Goal: Task Accomplishment & Management: Manage account settings

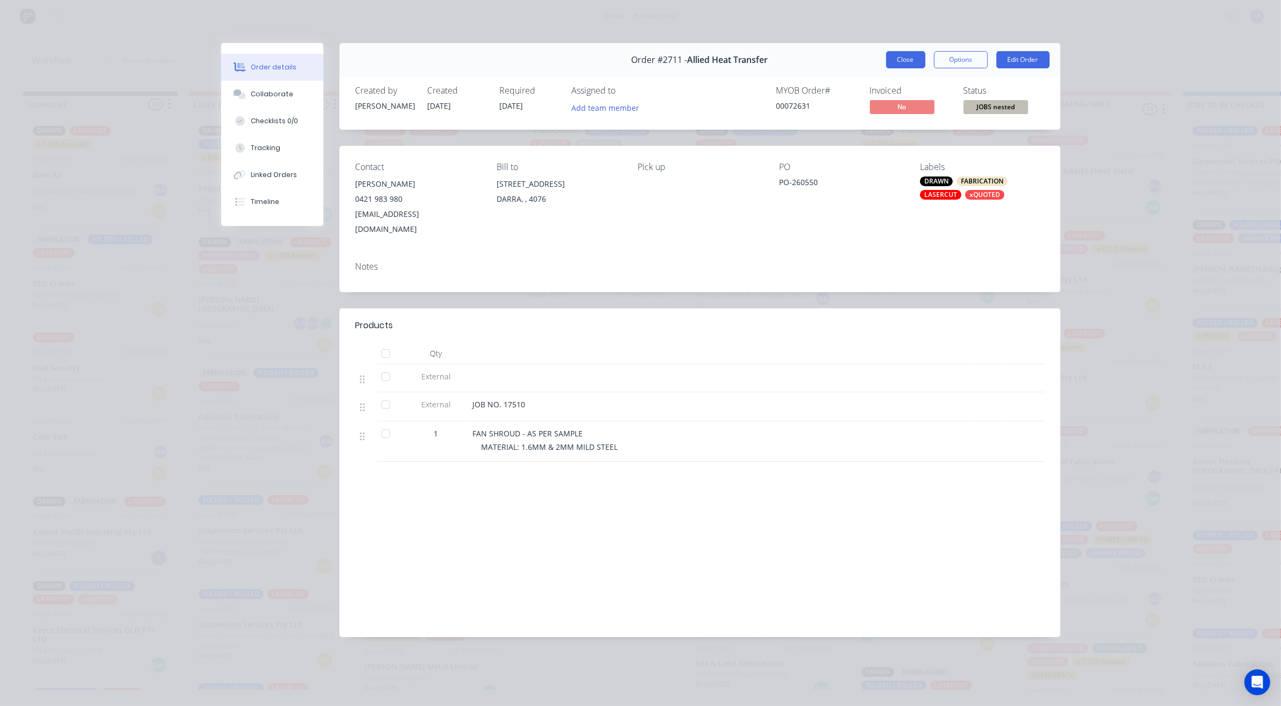
scroll to position [280, 0]
click at [910, 58] on button "Close" at bounding box center [905, 59] width 39 height 17
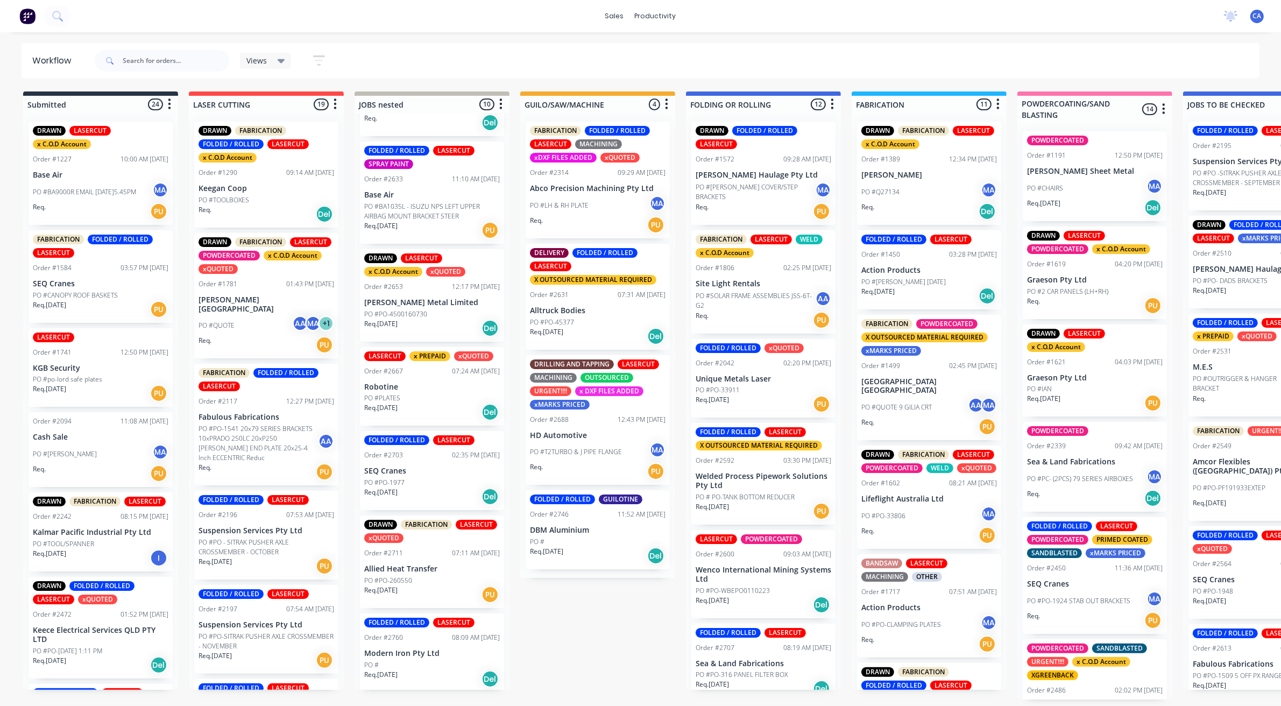
scroll to position [3, 0]
click at [415, 588] on div "Req. 22/08/25 PU" at bounding box center [432, 594] width 136 height 18
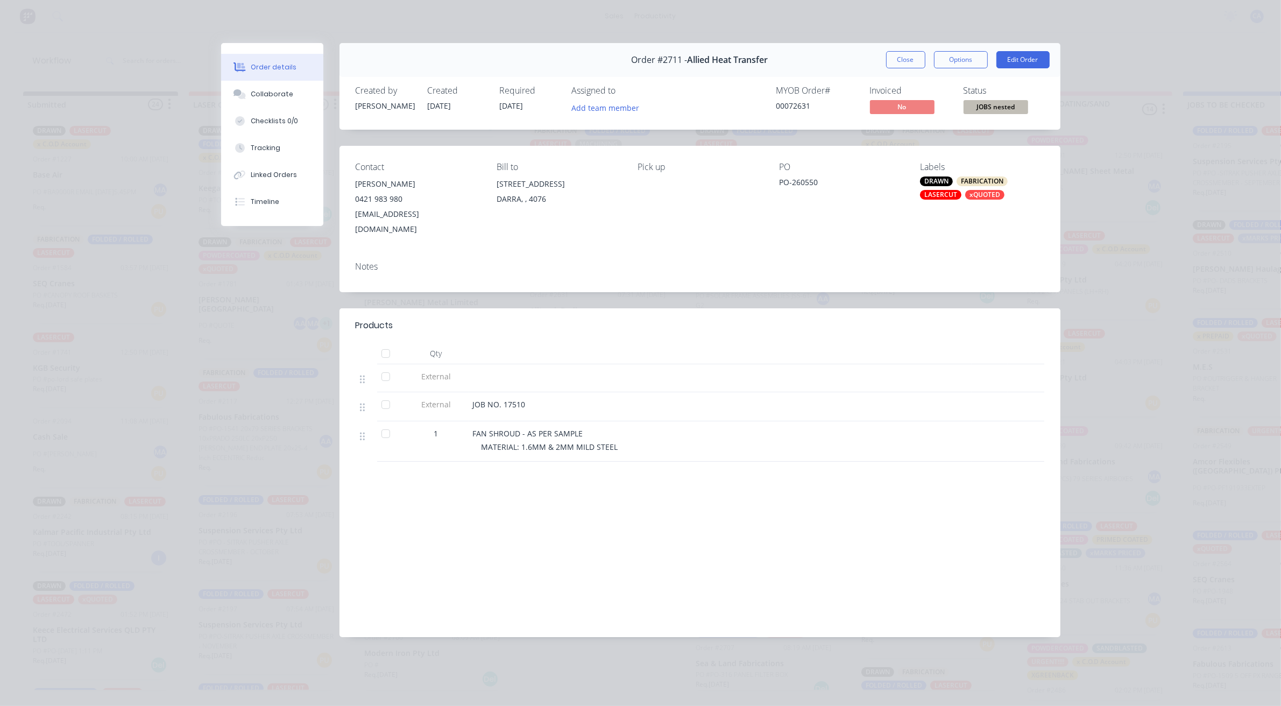
click at [279, 85] on button "Collaborate" at bounding box center [272, 94] width 102 height 27
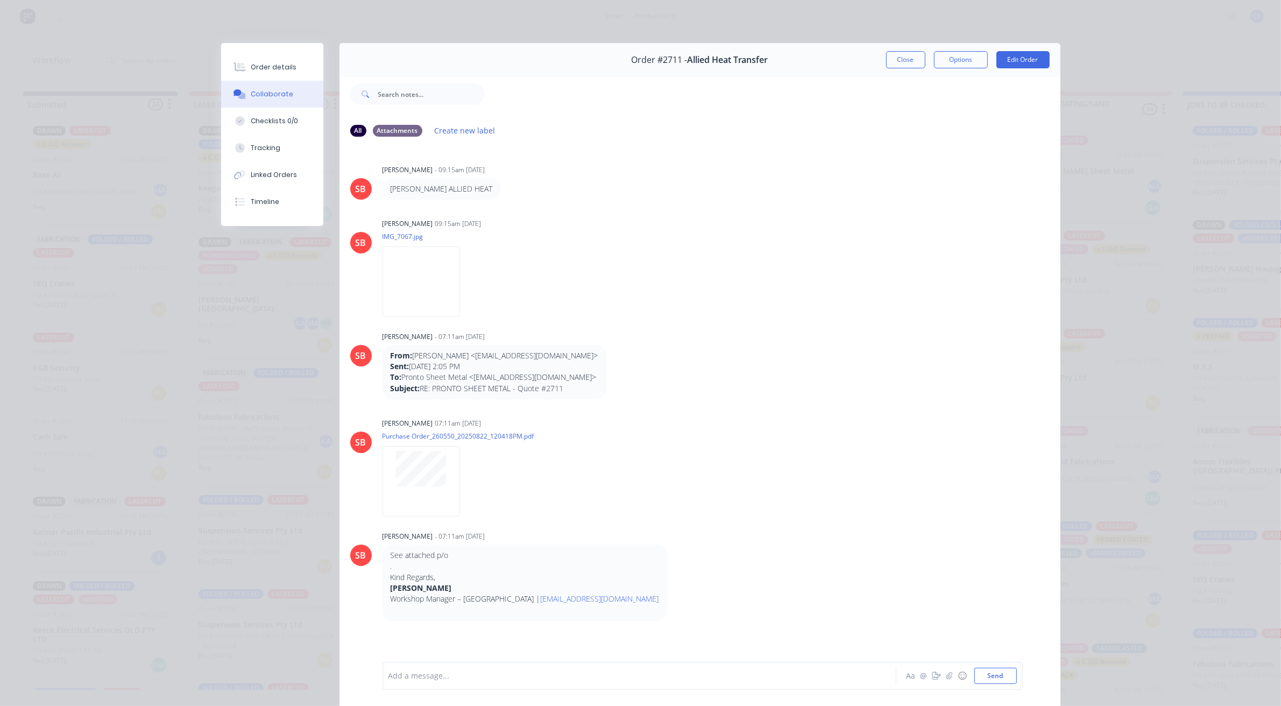
scroll to position [0, 0]
drag, startPoint x: 893, startPoint y: 73, endPoint x: 896, endPoint y: 67, distance: 6.0
click at [893, 71] on div "Order #2711 - Allied Heat Transfer Close Options Edit Order All Attachments Cre…" at bounding box center [640, 382] width 839 height 678
click at [896, 66] on button "Close" at bounding box center [905, 59] width 39 height 17
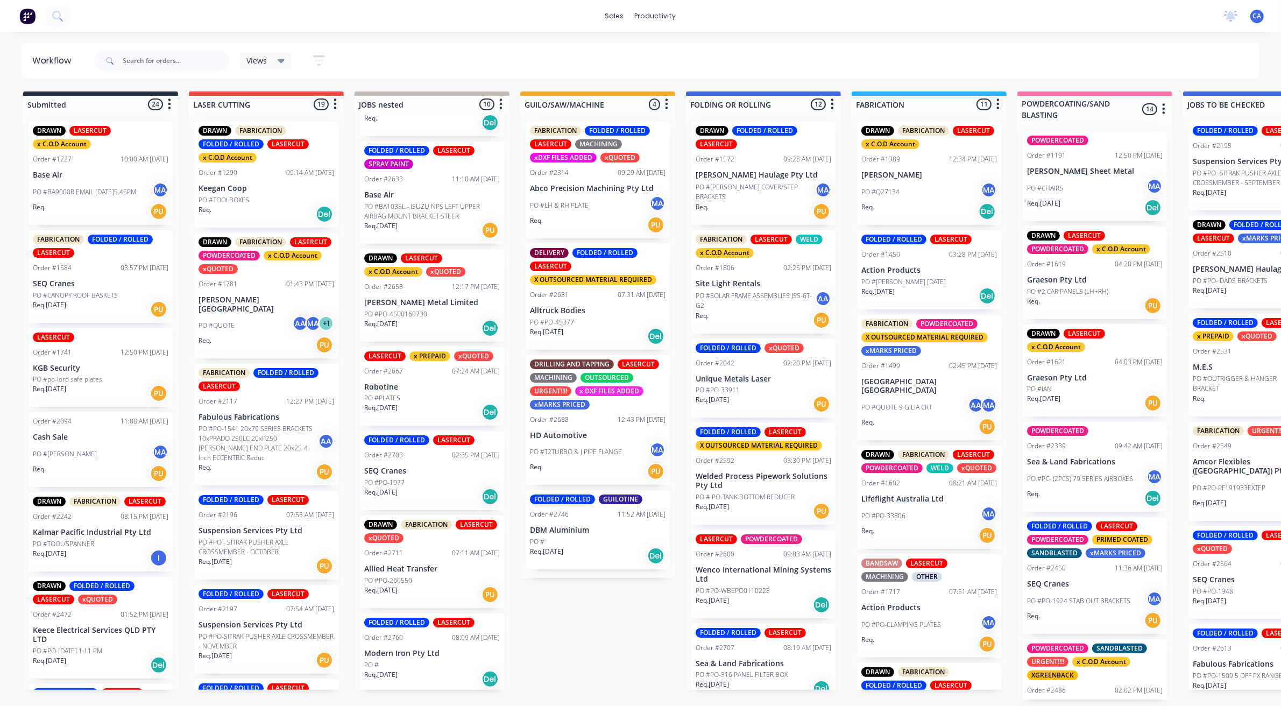
click at [419, 567] on p "Allied Heat Transfer" at bounding box center [432, 568] width 136 height 9
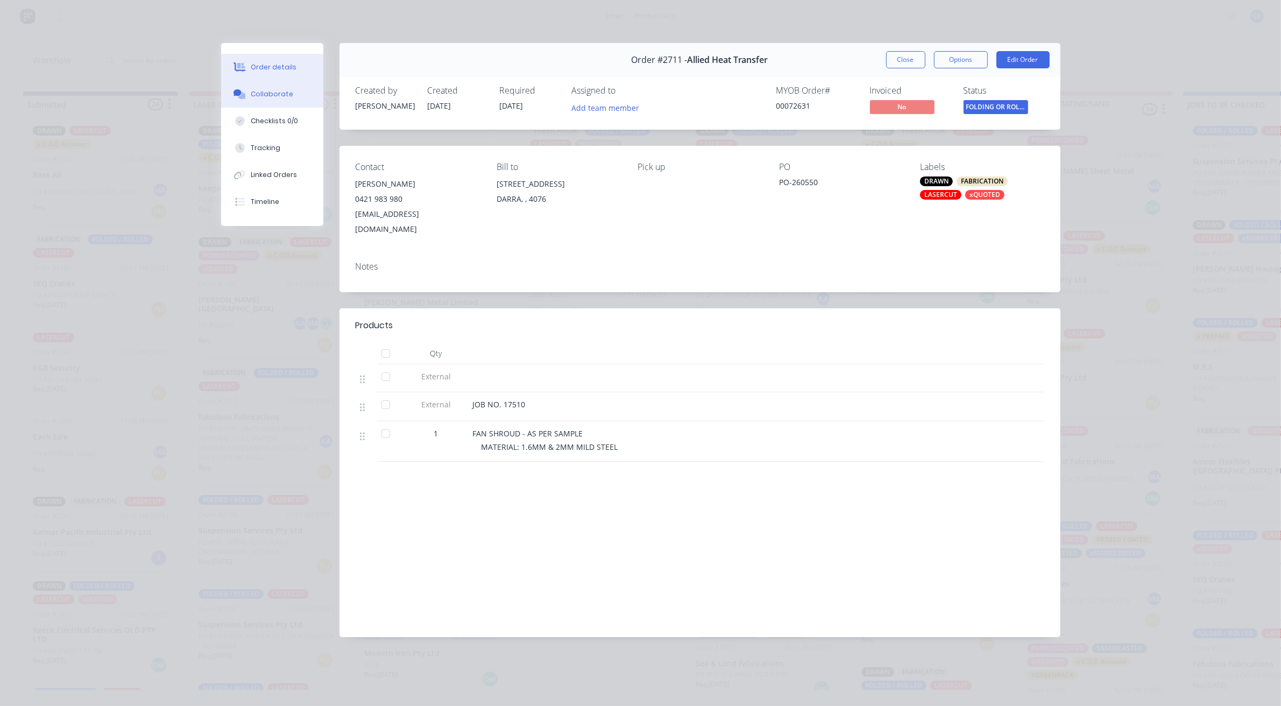
click at [252, 98] on div "Collaborate" at bounding box center [272, 94] width 43 height 10
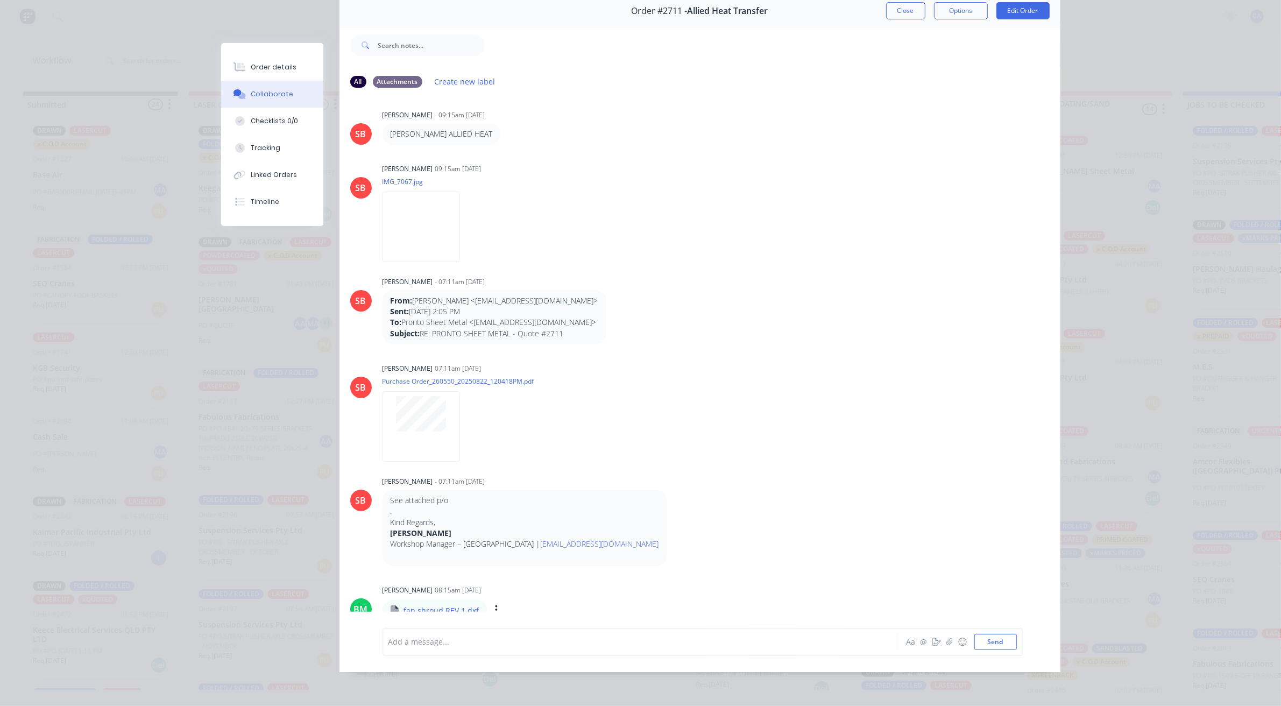
scroll to position [3, 0]
click at [495, 606] on icon "button" at bounding box center [496, 611] width 2 height 10
click at [521, 600] on button "Download" at bounding box center [567, 607] width 121 height 24
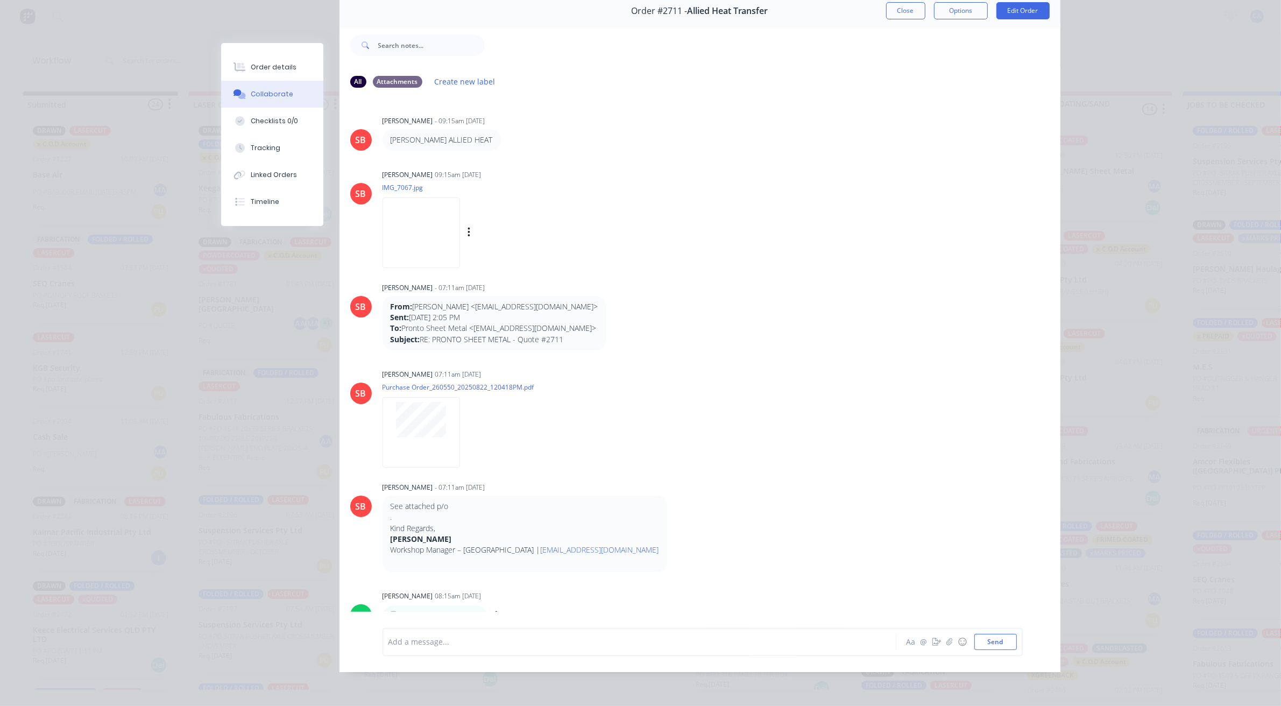
scroll to position [0, 0]
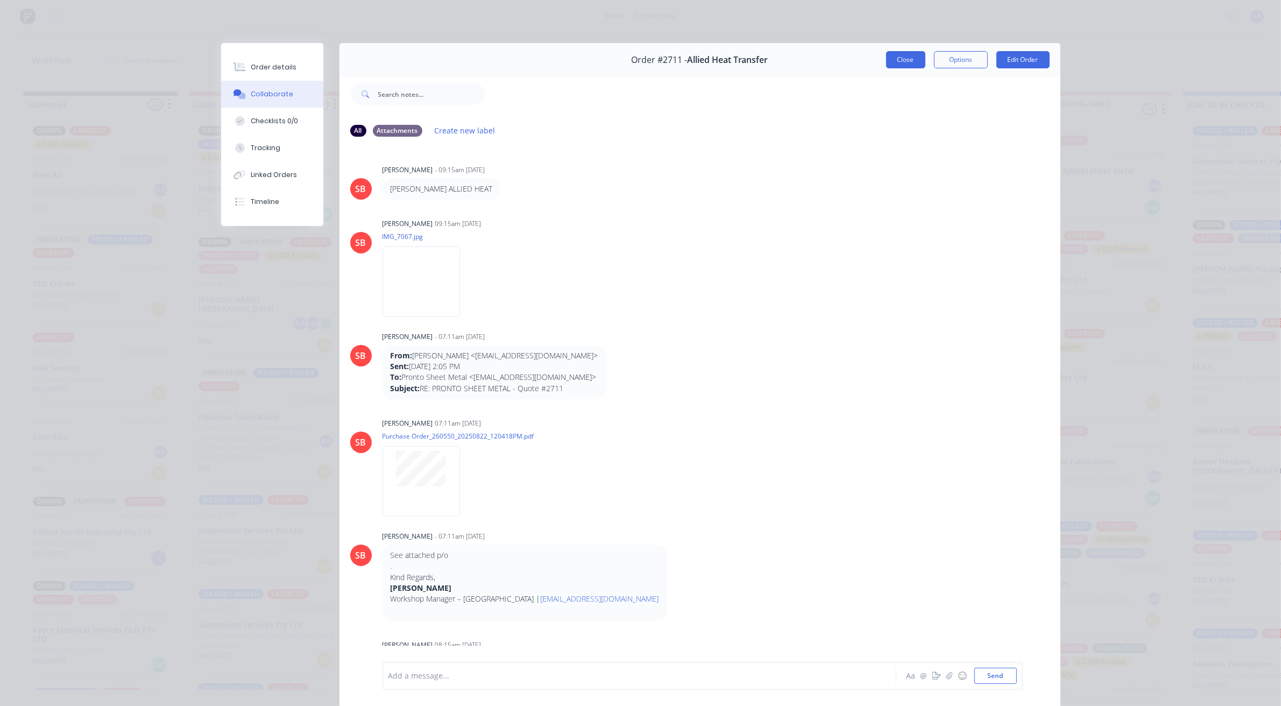
click at [902, 60] on button "Close" at bounding box center [905, 59] width 39 height 17
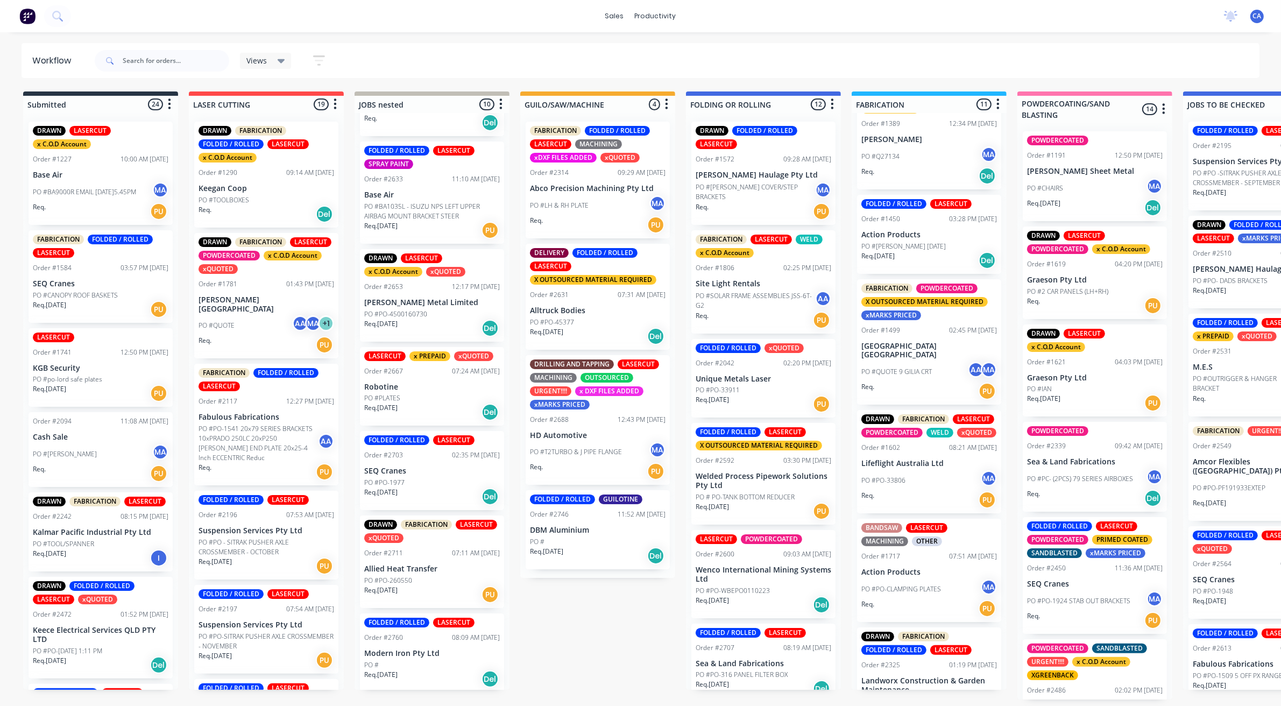
scroll to position [67, 0]
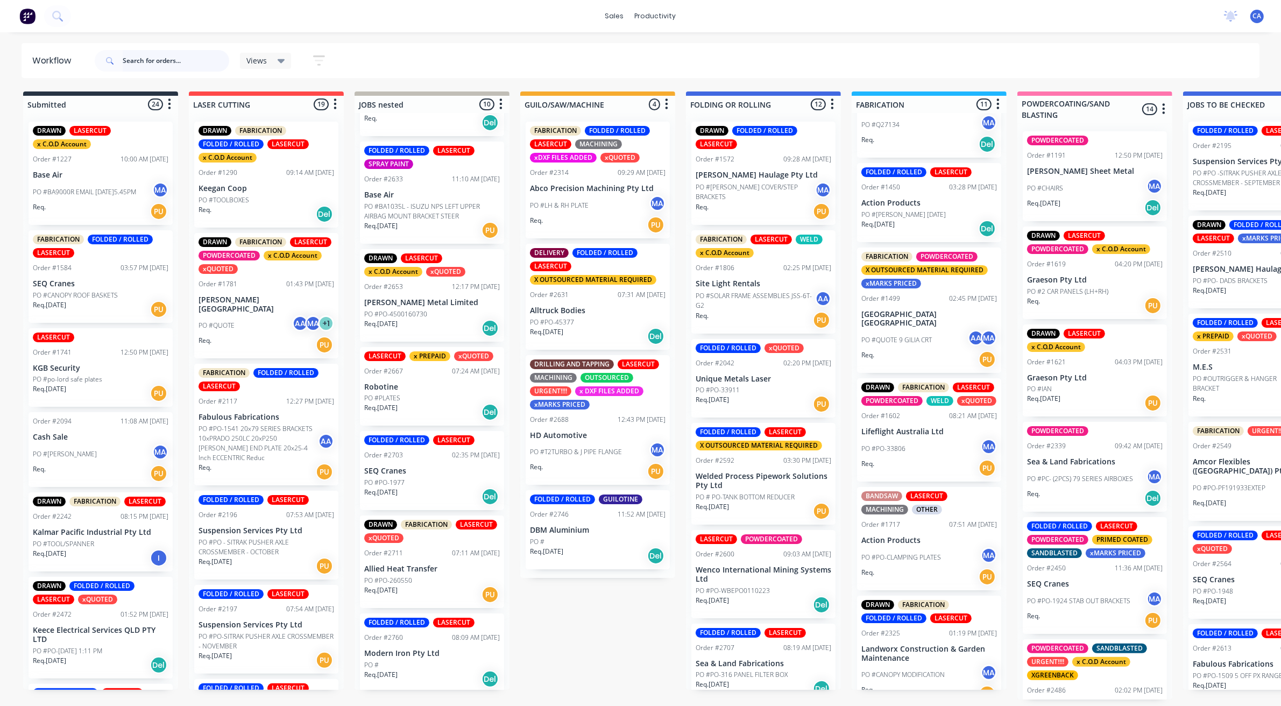
click at [168, 65] on input "text" at bounding box center [176, 61] width 107 height 22
type input "iron"
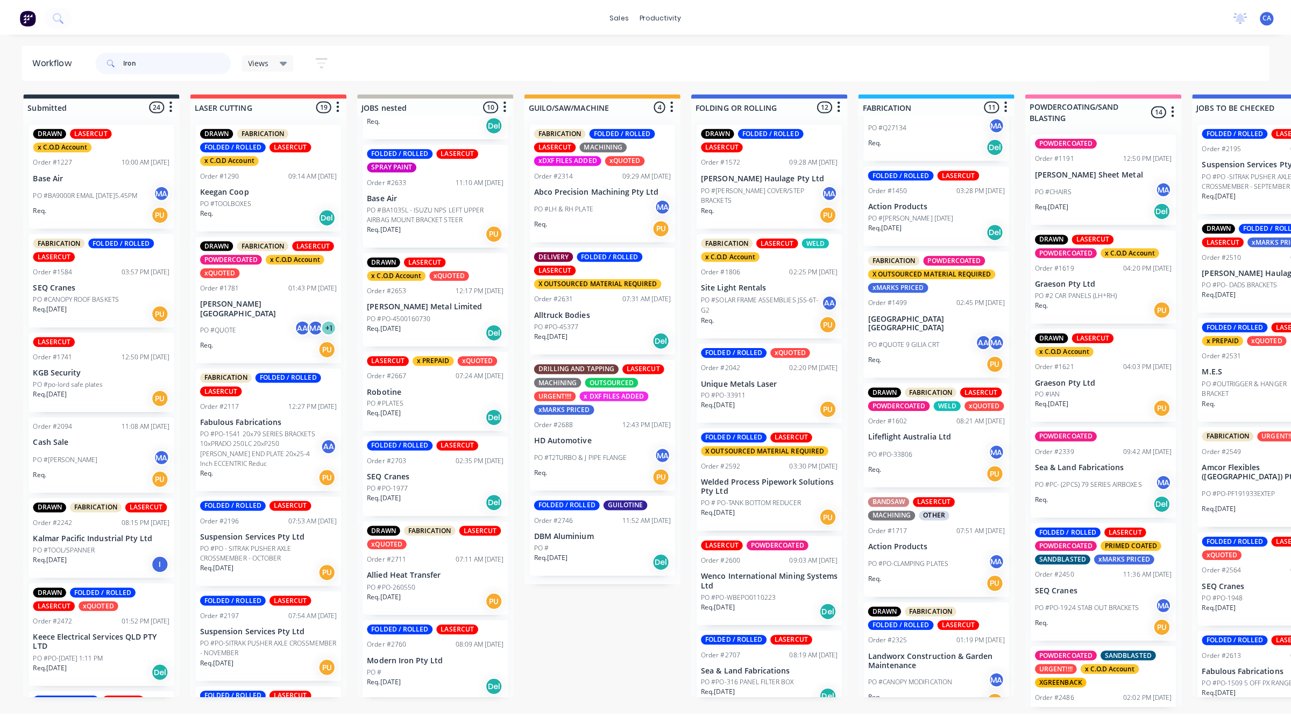
scroll to position [0, 0]
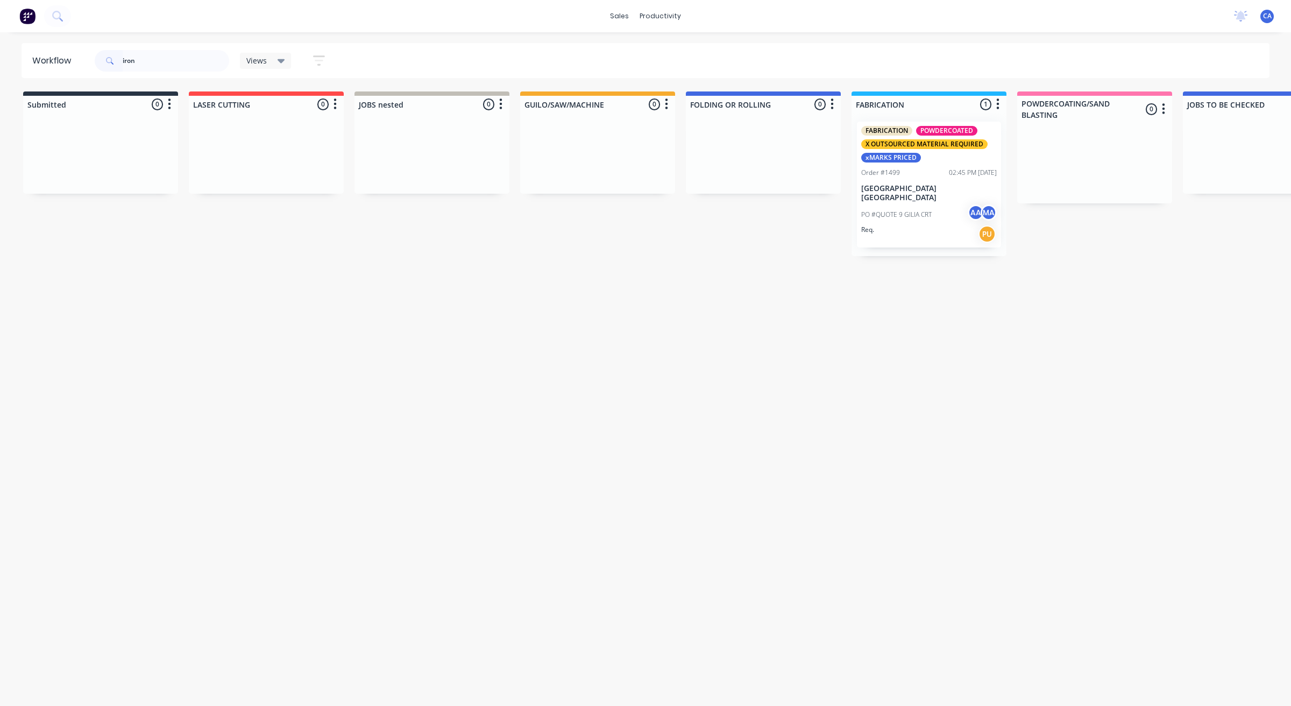
click at [932, 194] on div "FABRICATION POWDERCOATED X OUTSOURCED MATERIAL REQUIRED xMARKS PRICED Order #14…" at bounding box center [929, 185] width 144 height 126
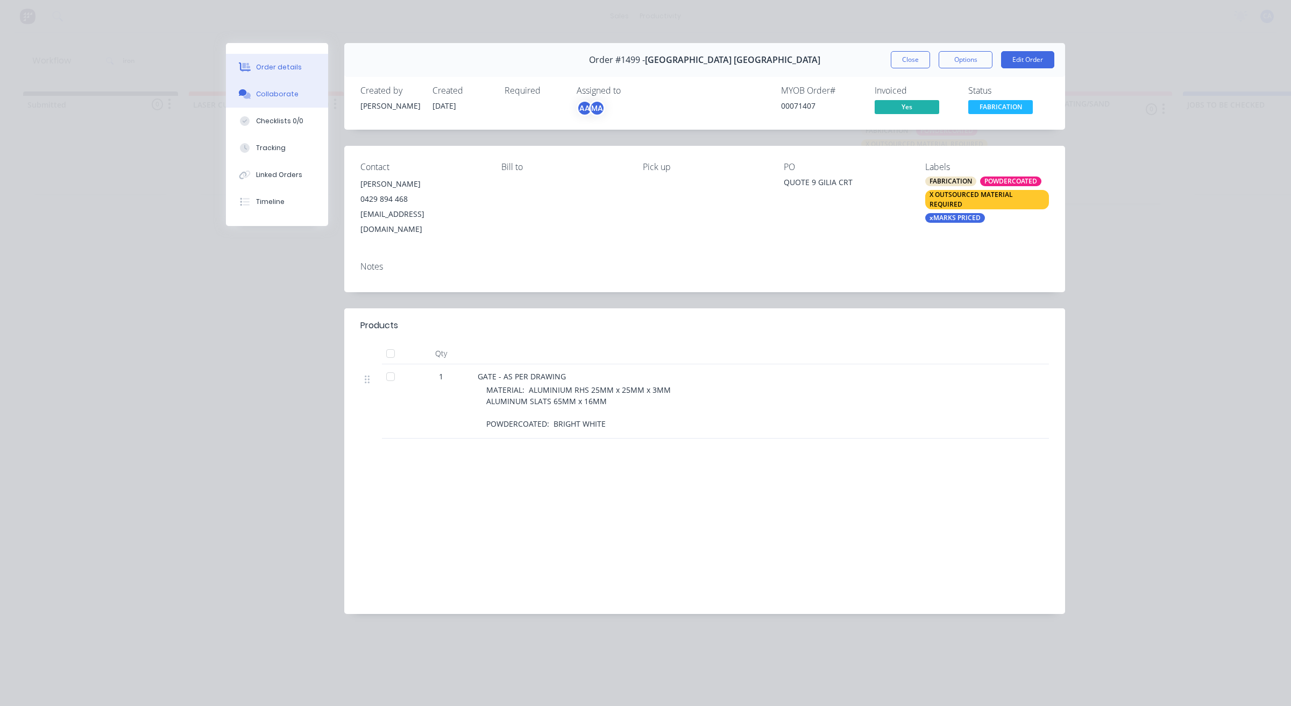
click at [308, 101] on button "Collaborate" at bounding box center [277, 94] width 102 height 27
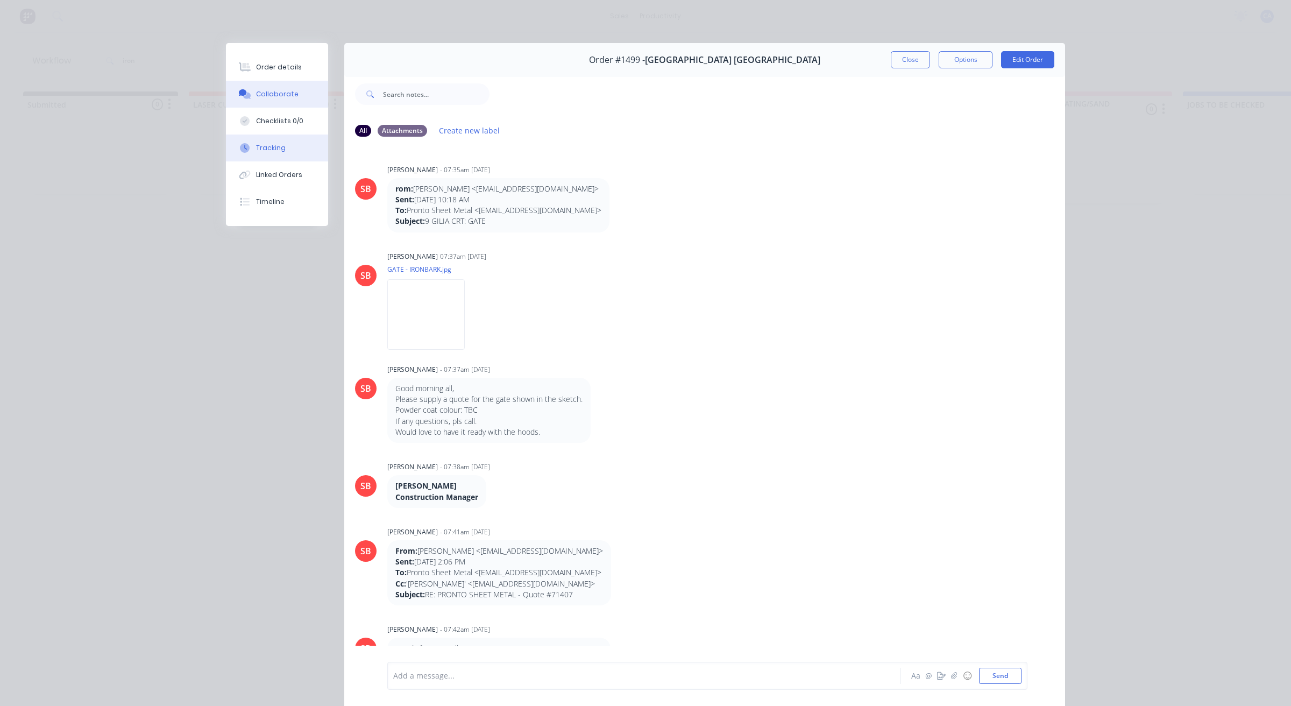
click at [300, 153] on button "Tracking" at bounding box center [277, 148] width 102 height 27
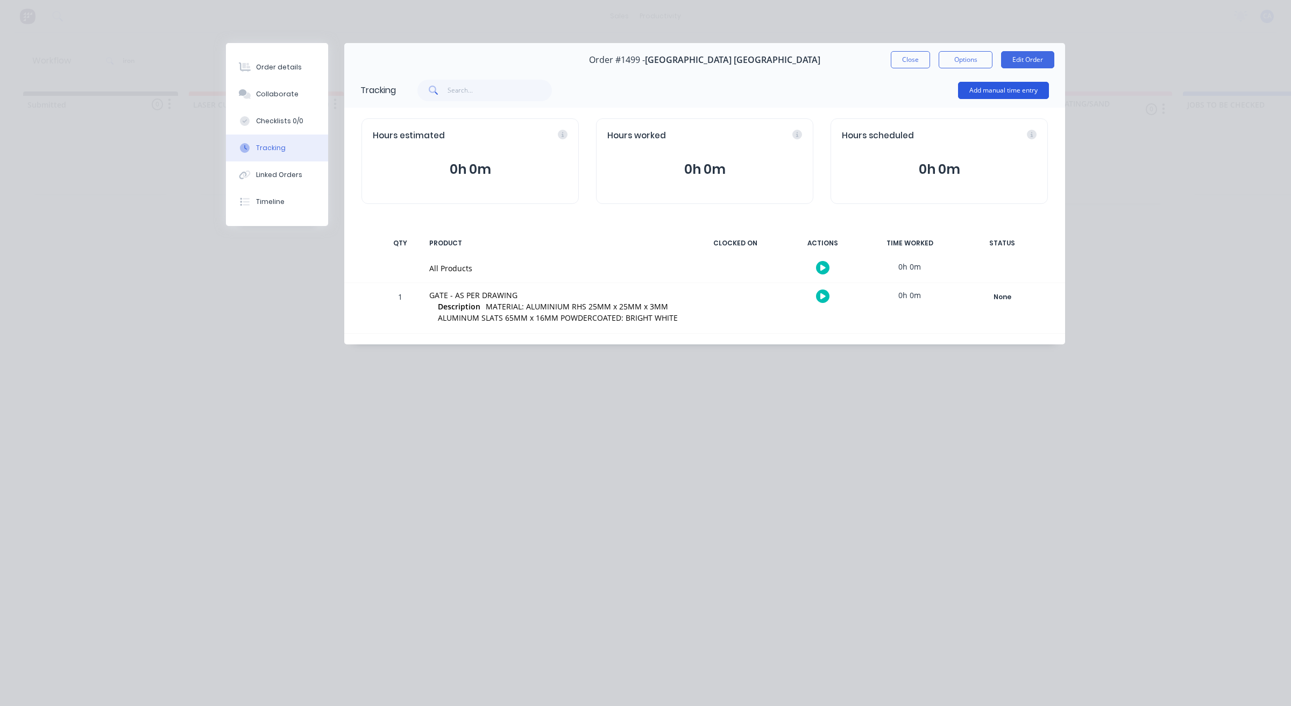
click at [1004, 88] on button "Add manual time entry" at bounding box center [1003, 90] width 91 height 17
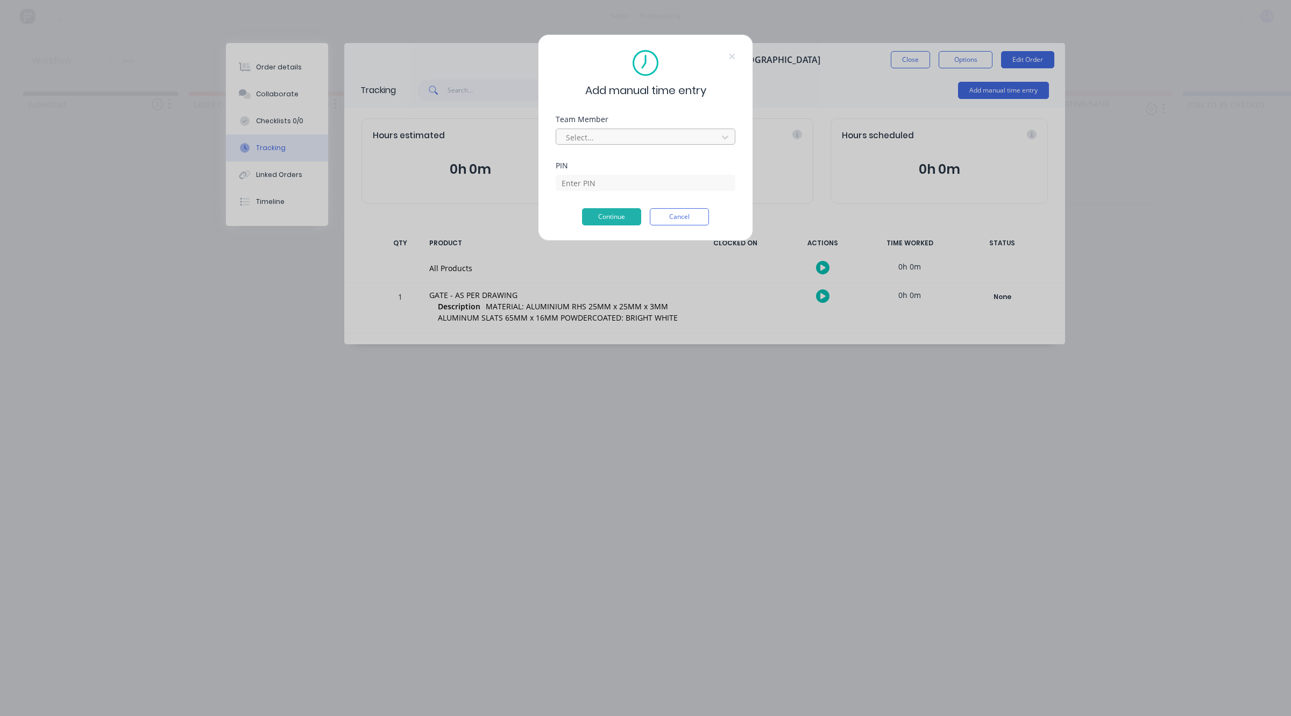
click at [596, 138] on div at bounding box center [638, 137] width 147 height 13
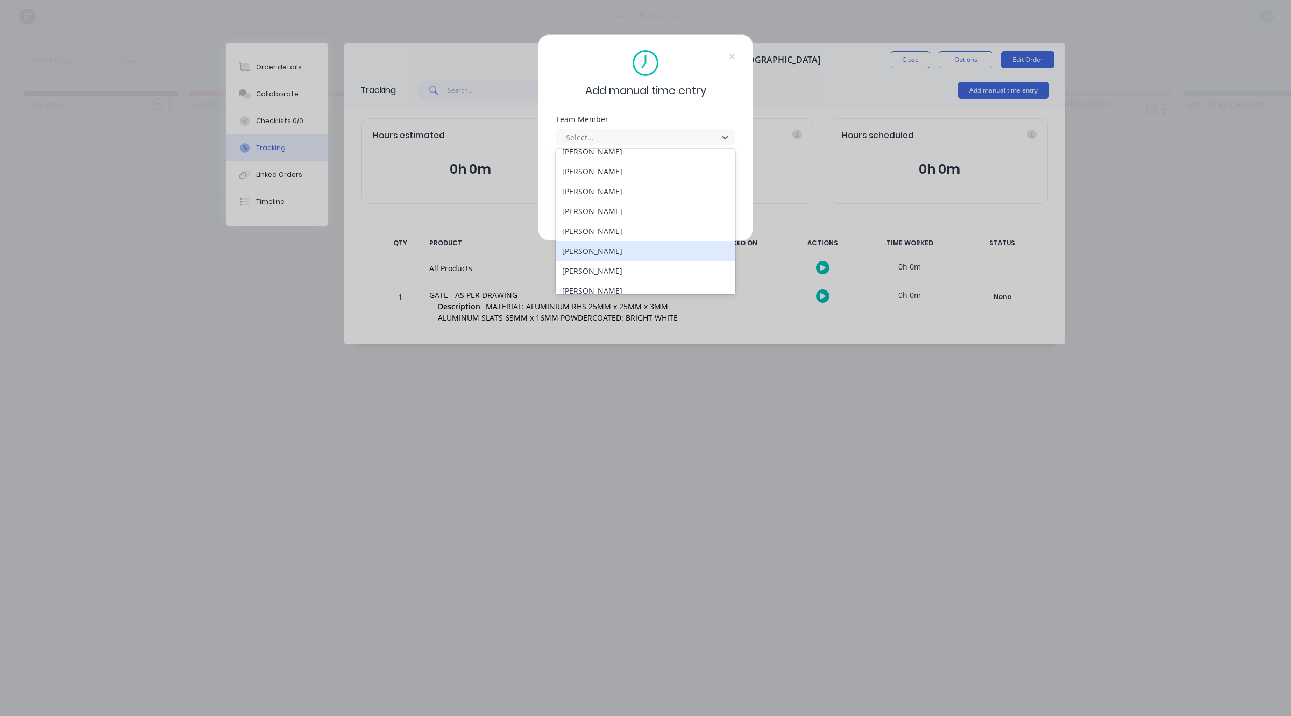
scroll to position [58, 0]
click at [619, 240] on div "Mathew Knight" at bounding box center [646, 243] width 180 height 20
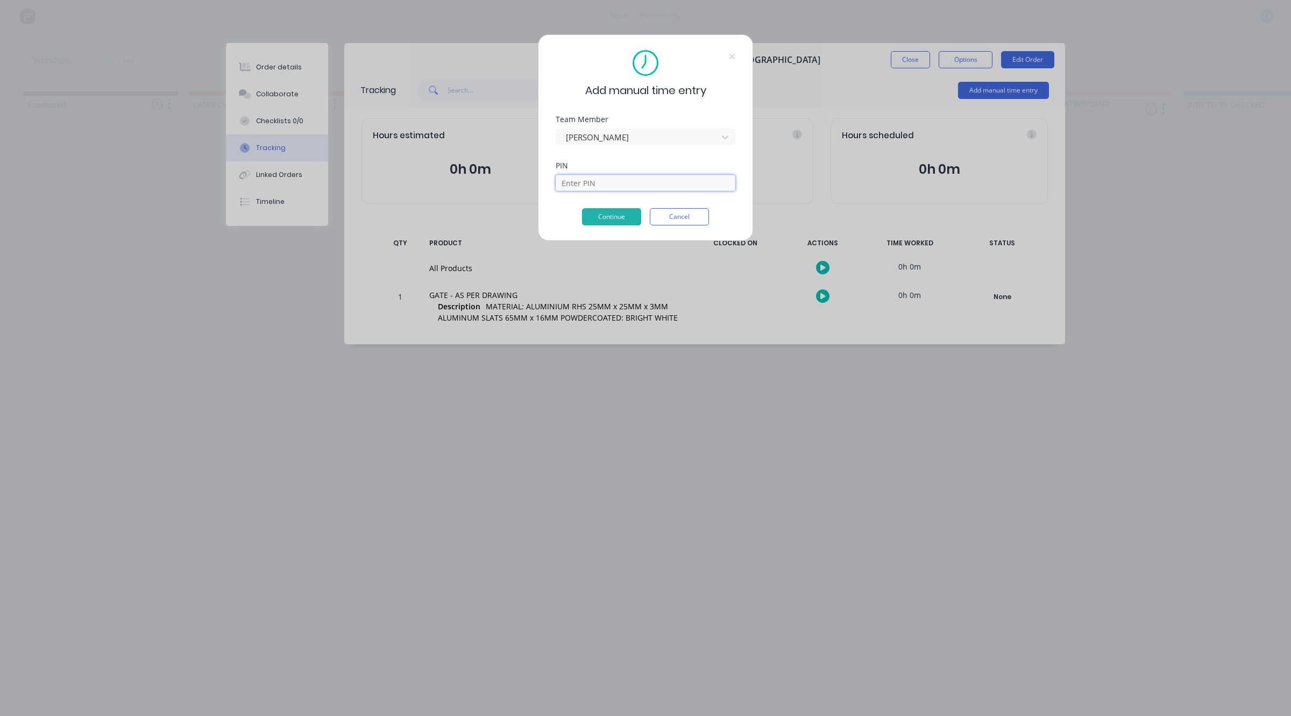
click at [599, 186] on input at bounding box center [646, 183] width 180 height 16
type input "0000"
click at [616, 216] on button "Continue" at bounding box center [611, 216] width 59 height 17
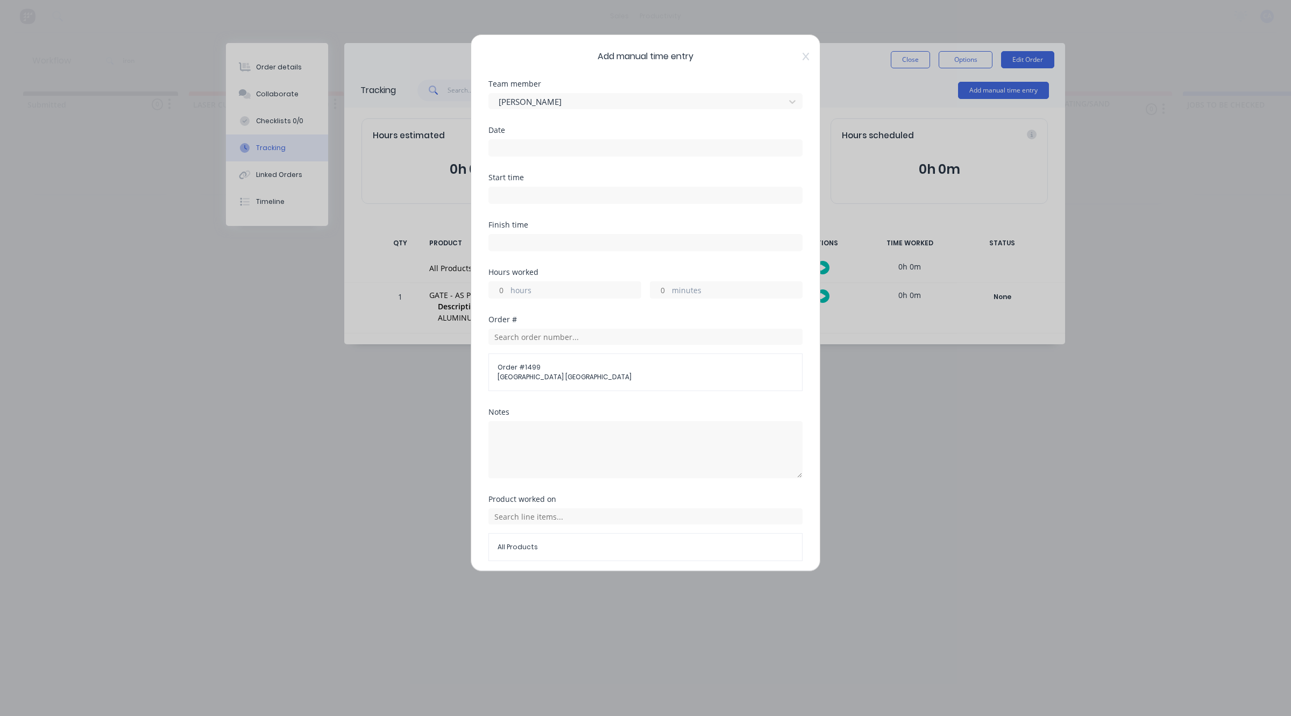
click at [571, 145] on input at bounding box center [645, 148] width 313 height 16
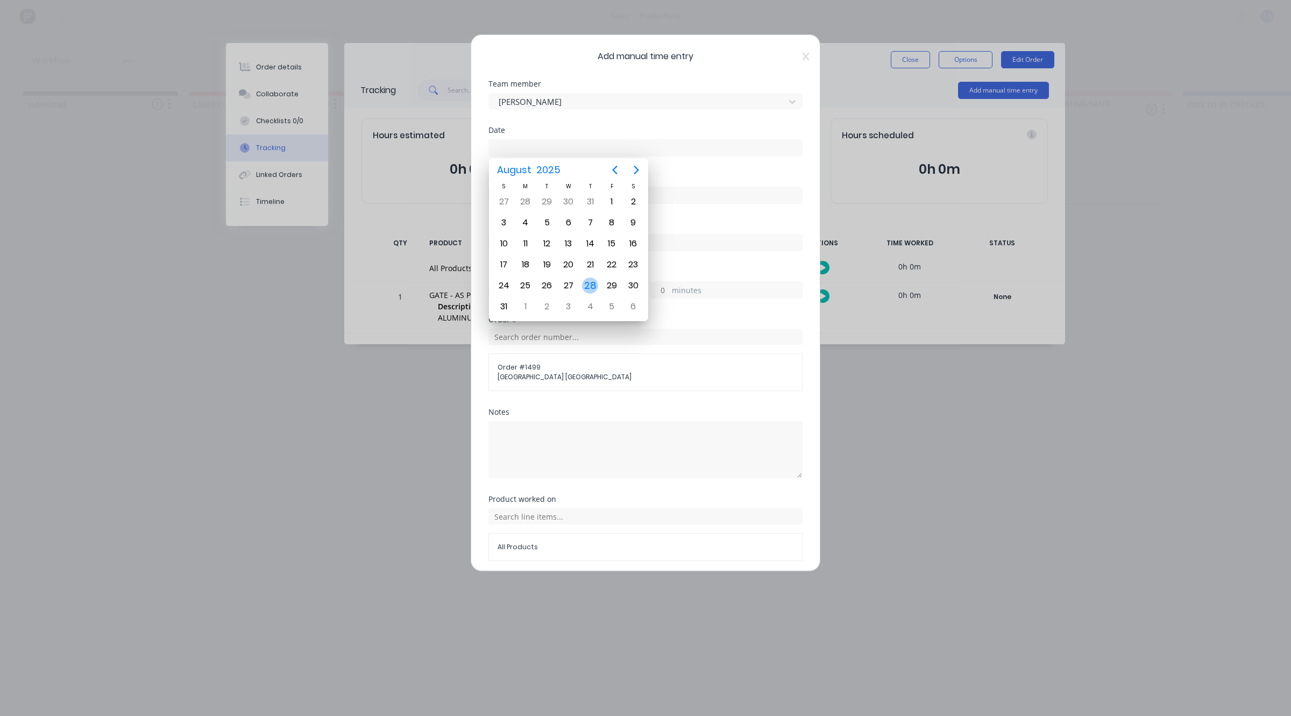
click at [588, 285] on div "28" at bounding box center [590, 286] width 16 height 16
type input "28/08/2025"
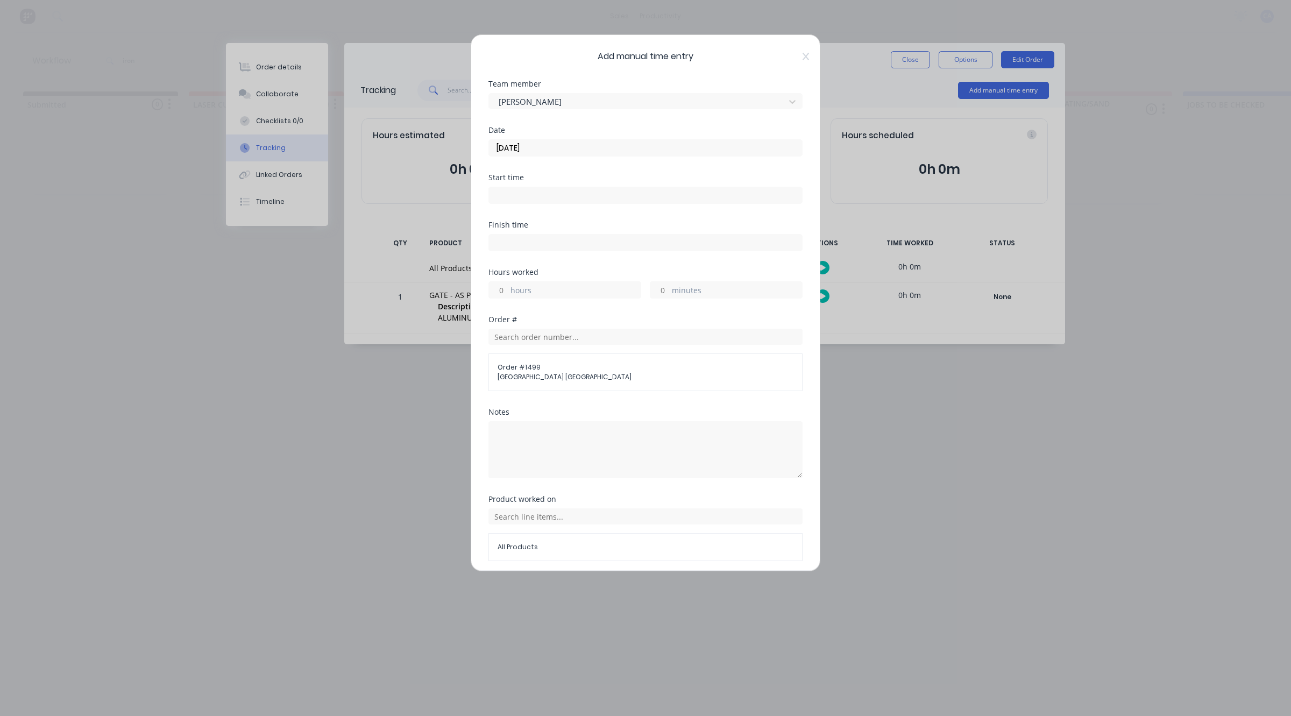
click at [504, 295] on input "hours" at bounding box center [498, 290] width 19 height 16
type input "2"
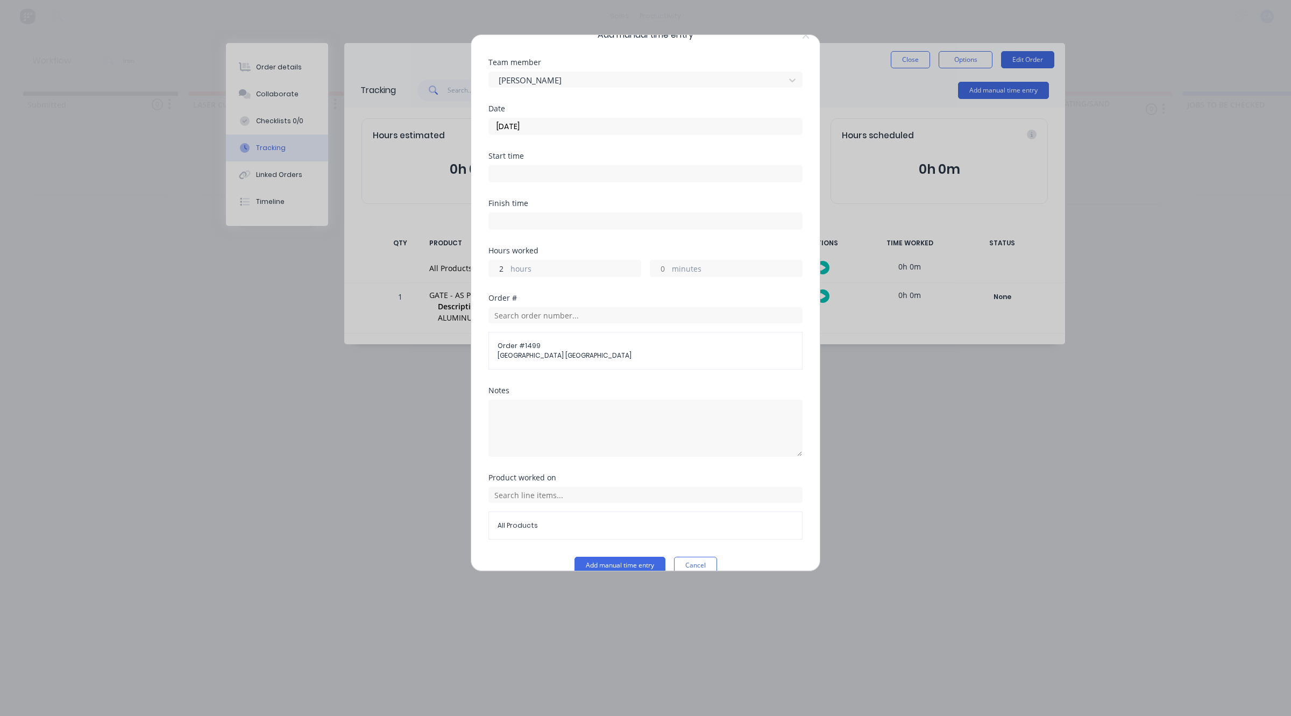
scroll to position [41, 0]
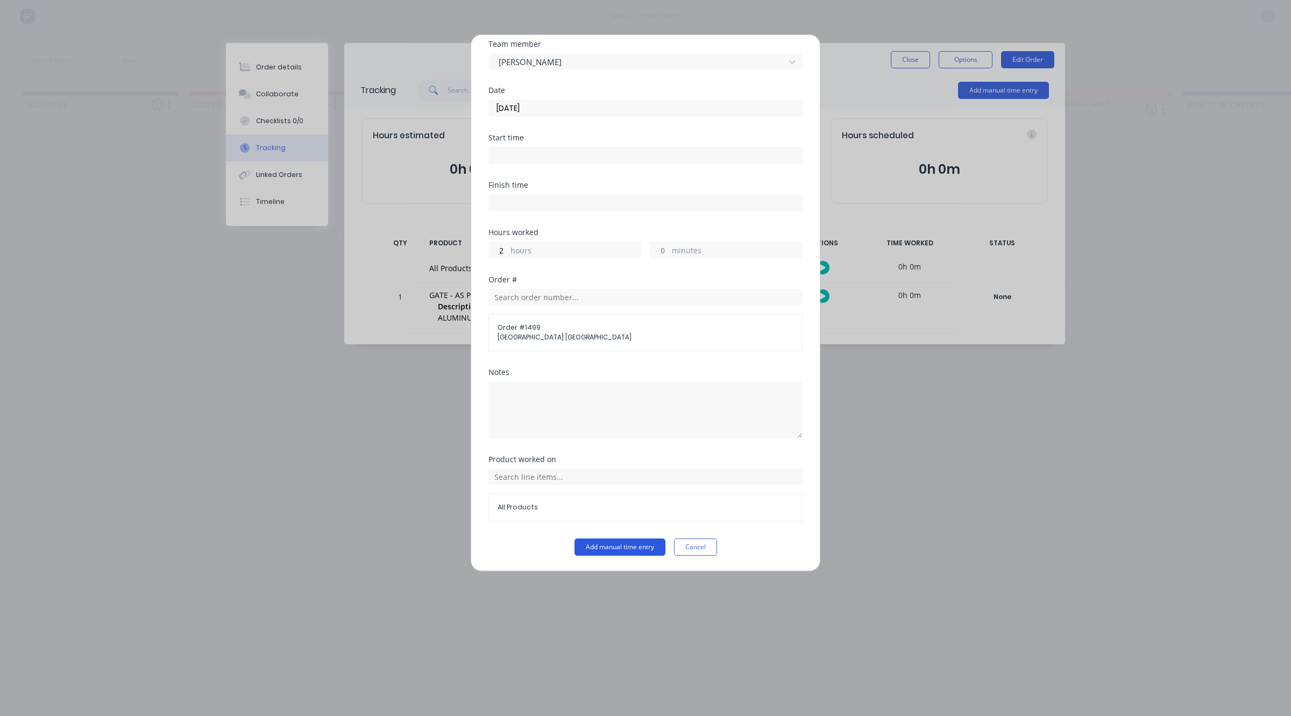
click at [609, 550] on button "Add manual time entry" at bounding box center [620, 547] width 91 height 17
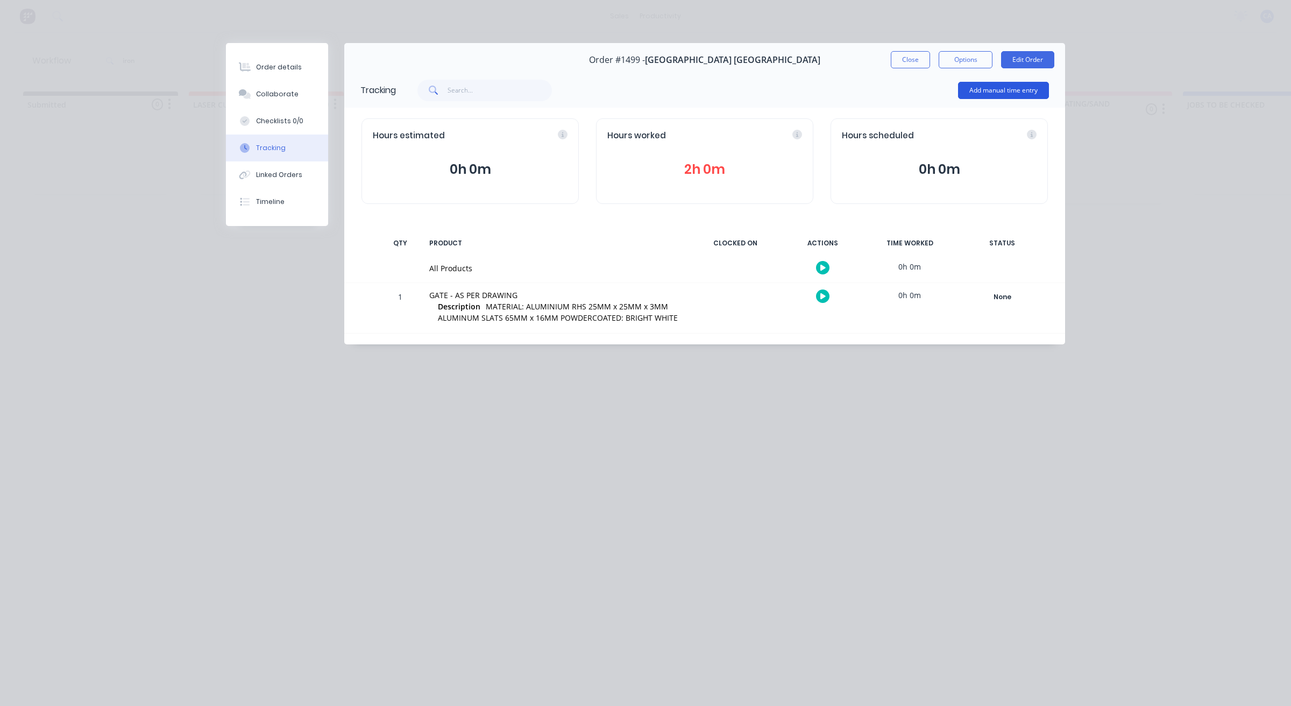
click at [989, 93] on button "Add manual time entry" at bounding box center [1003, 90] width 91 height 17
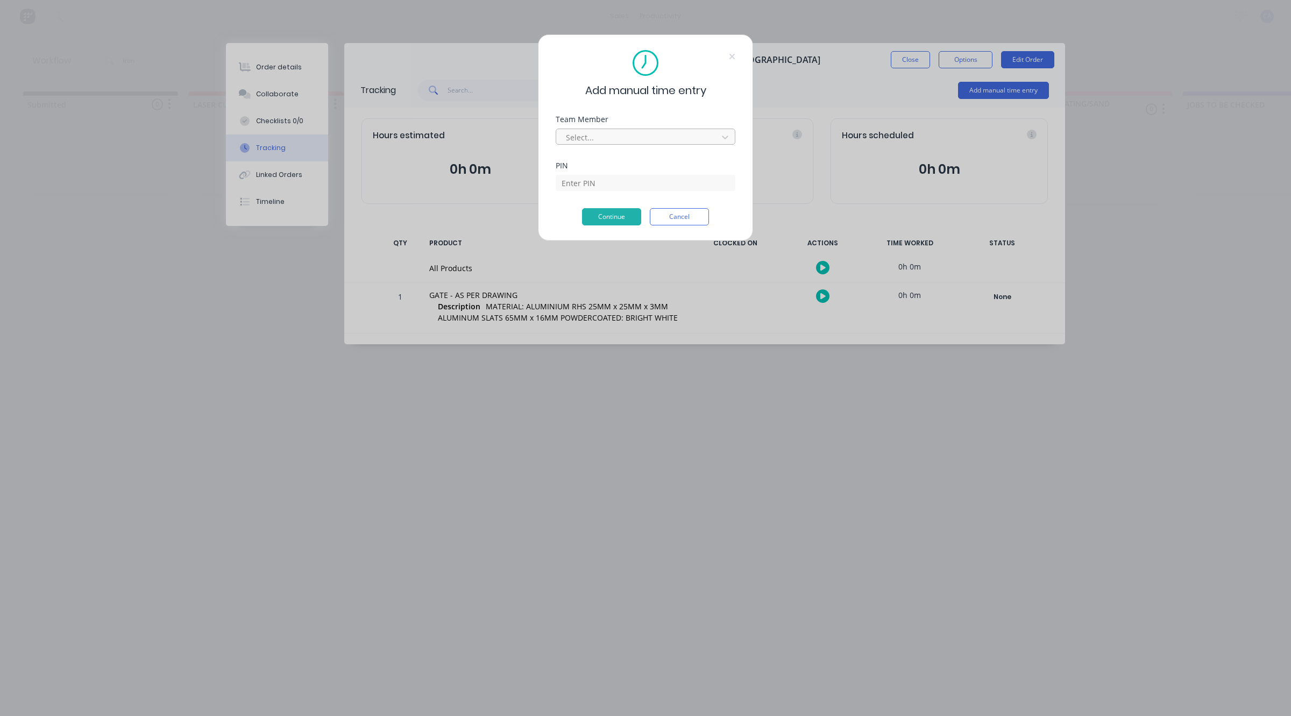
click at [630, 138] on div at bounding box center [638, 137] width 147 height 13
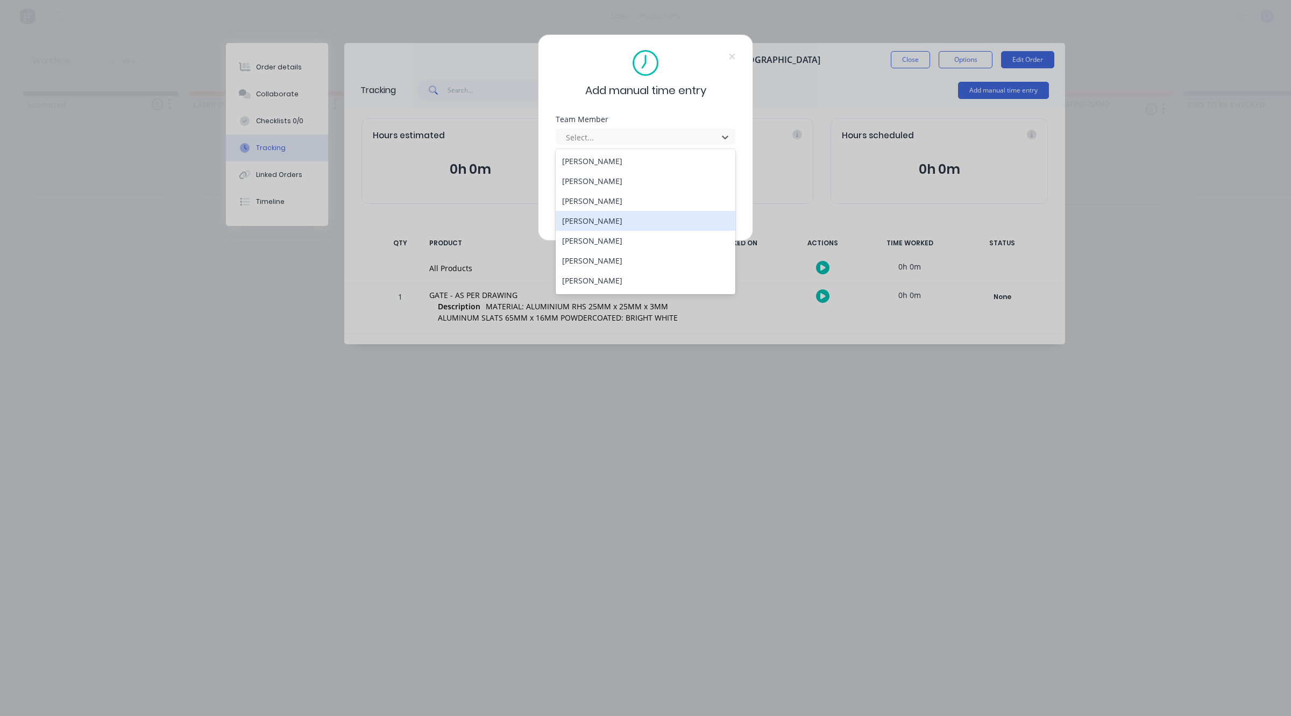
click at [630, 222] on div "[PERSON_NAME]" at bounding box center [646, 221] width 180 height 20
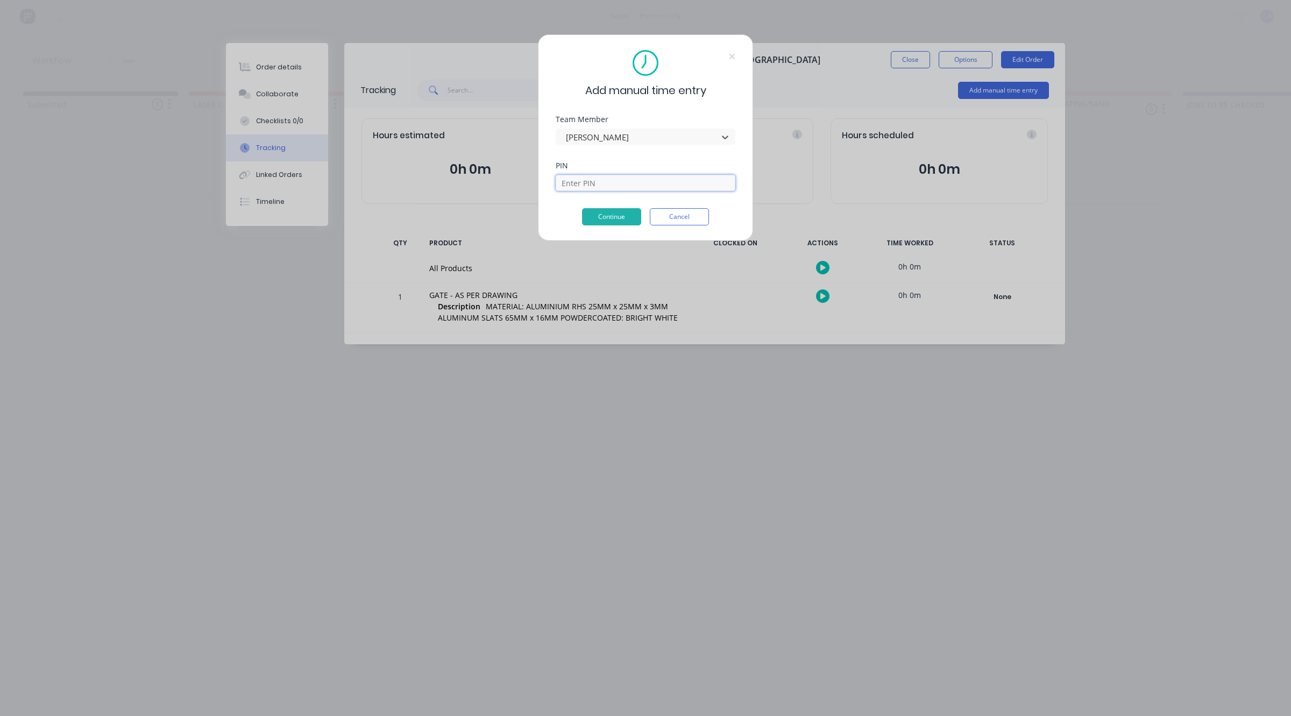
click at [612, 189] on input at bounding box center [646, 183] width 180 height 16
type input "0000"
click at [619, 223] on button "Continue" at bounding box center [611, 216] width 59 height 17
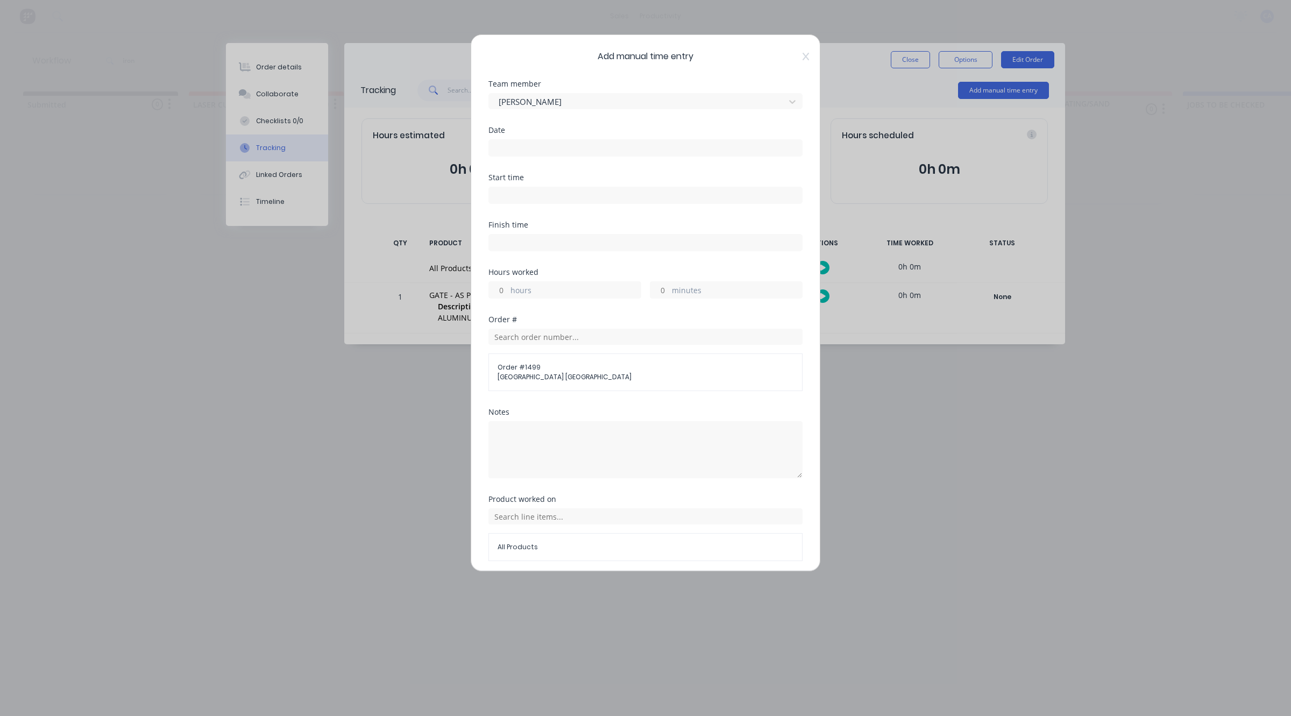
drag, startPoint x: 521, startPoint y: 151, endPoint x: 523, endPoint y: 157, distance: 6.8
click at [522, 150] on input at bounding box center [645, 148] width 313 height 16
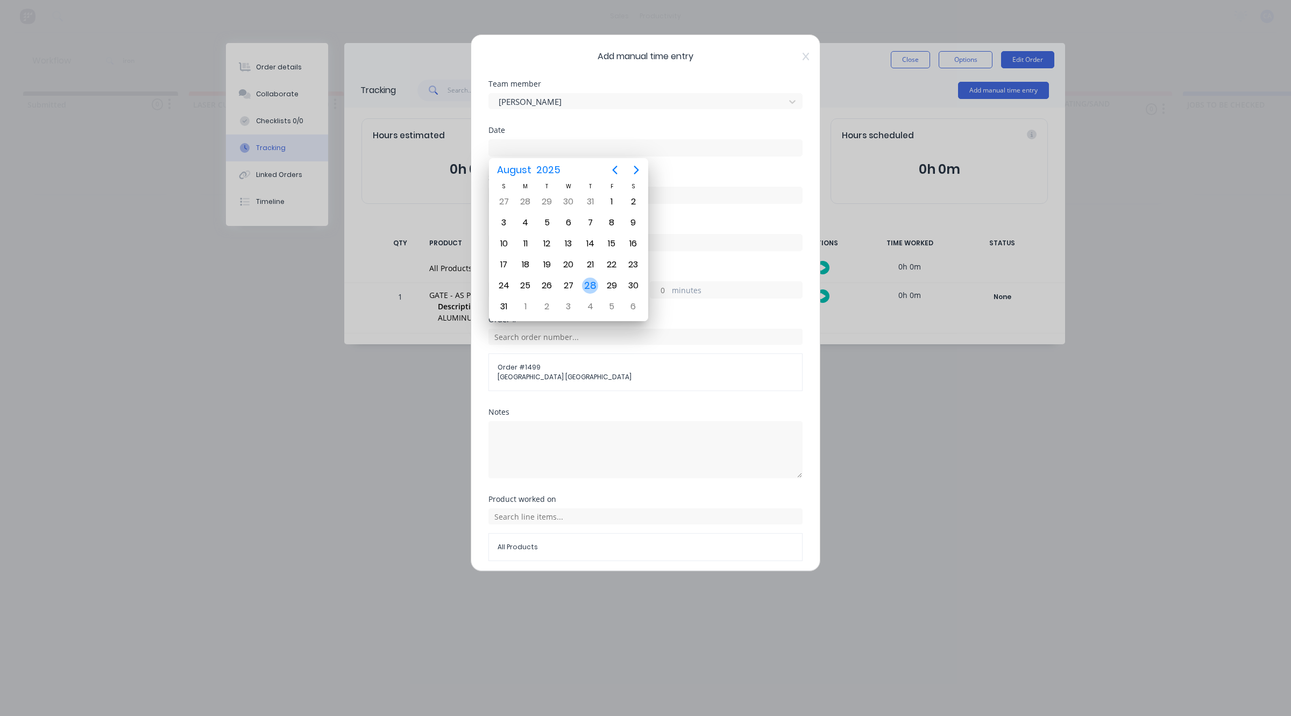
click at [588, 282] on div "28" at bounding box center [590, 286] width 16 height 16
type input "28/08/2025"
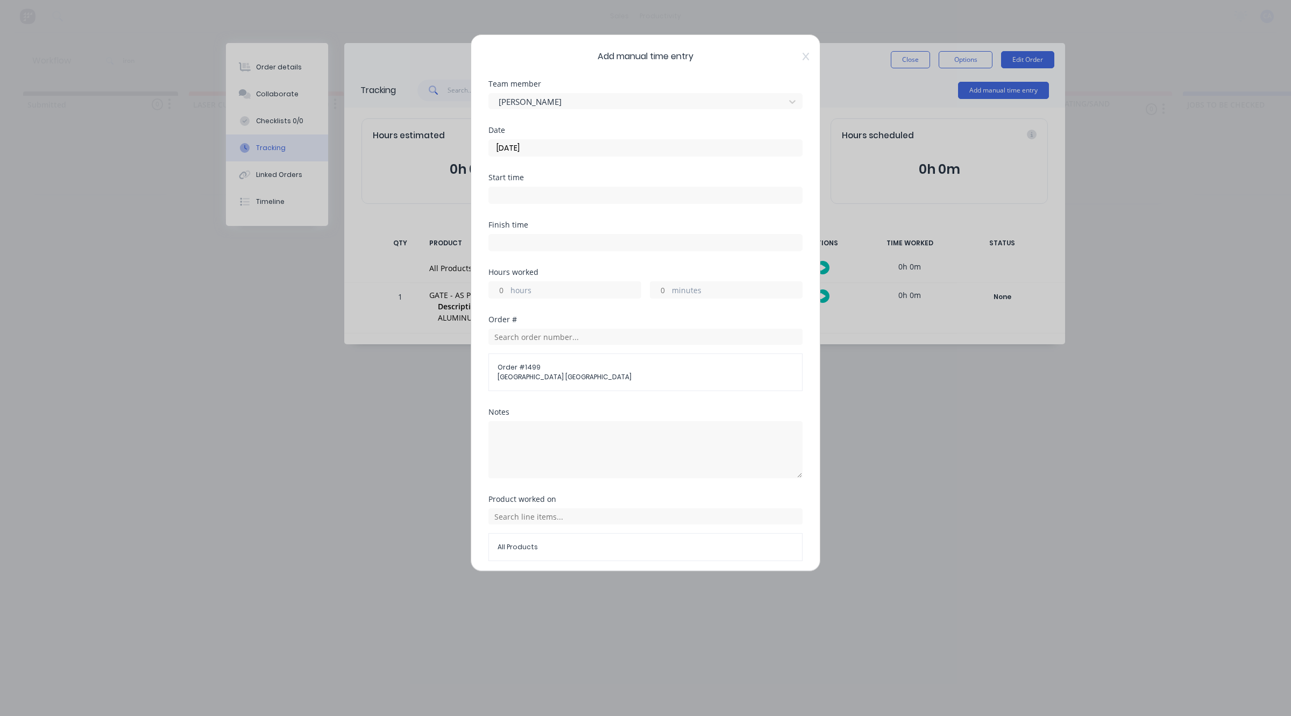
drag, startPoint x: 507, startPoint y: 293, endPoint x: 515, endPoint y: 292, distance: 8.8
click at [507, 293] on input "hours" at bounding box center [498, 290] width 19 height 16
type input "2"
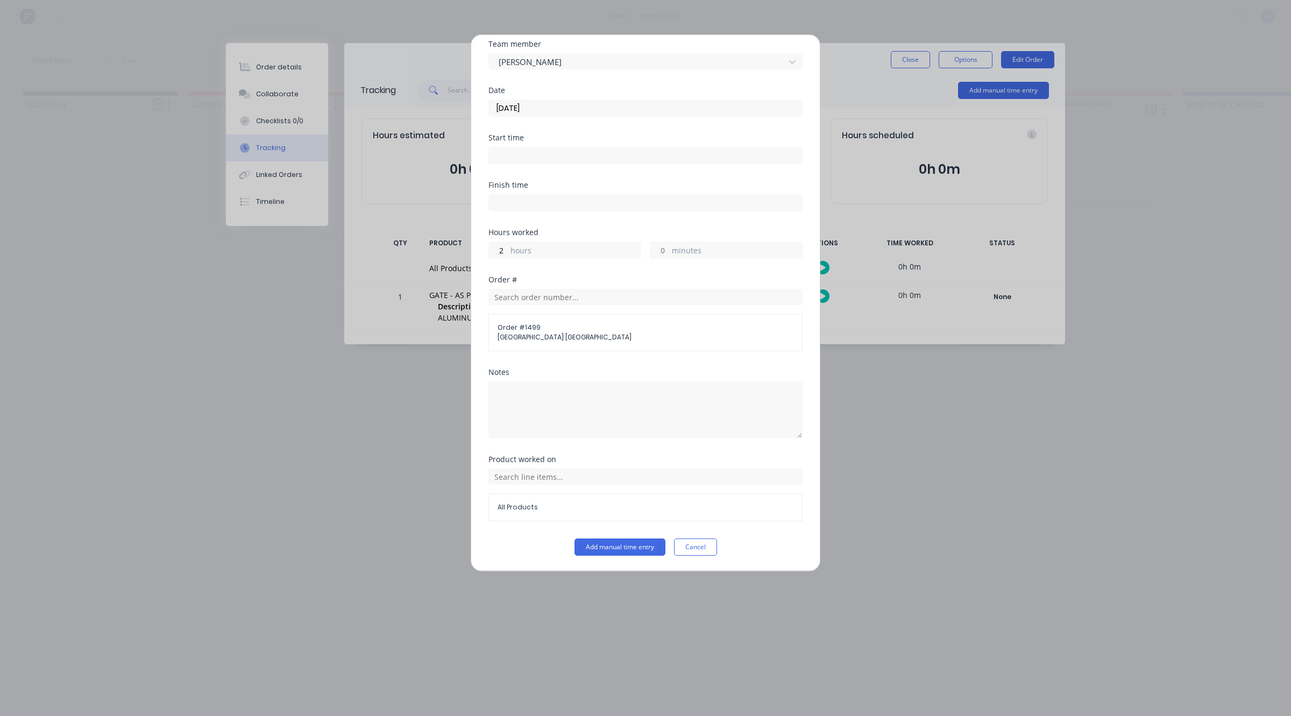
click at [625, 548] on button "Add manual time entry" at bounding box center [620, 547] width 91 height 17
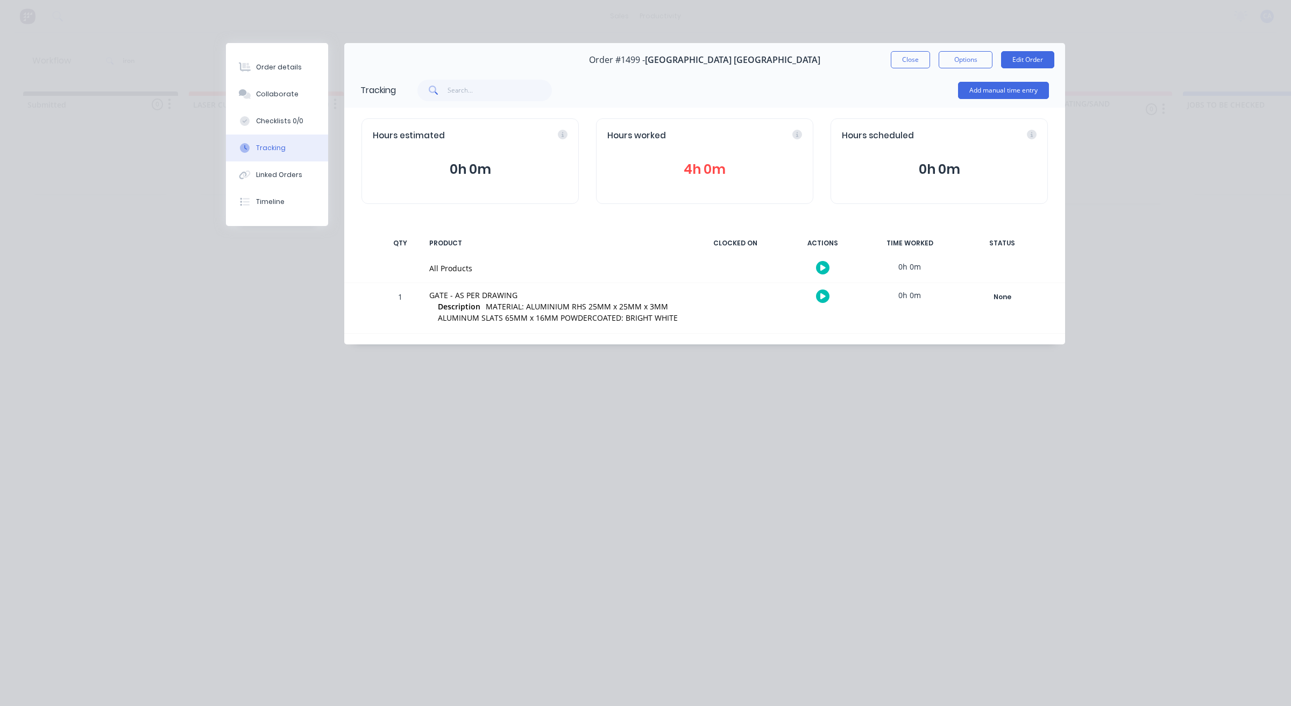
drag, startPoint x: 916, startPoint y: 62, endPoint x: 914, endPoint y: 71, distance: 8.9
click at [916, 61] on button "Close" at bounding box center [910, 59] width 39 height 17
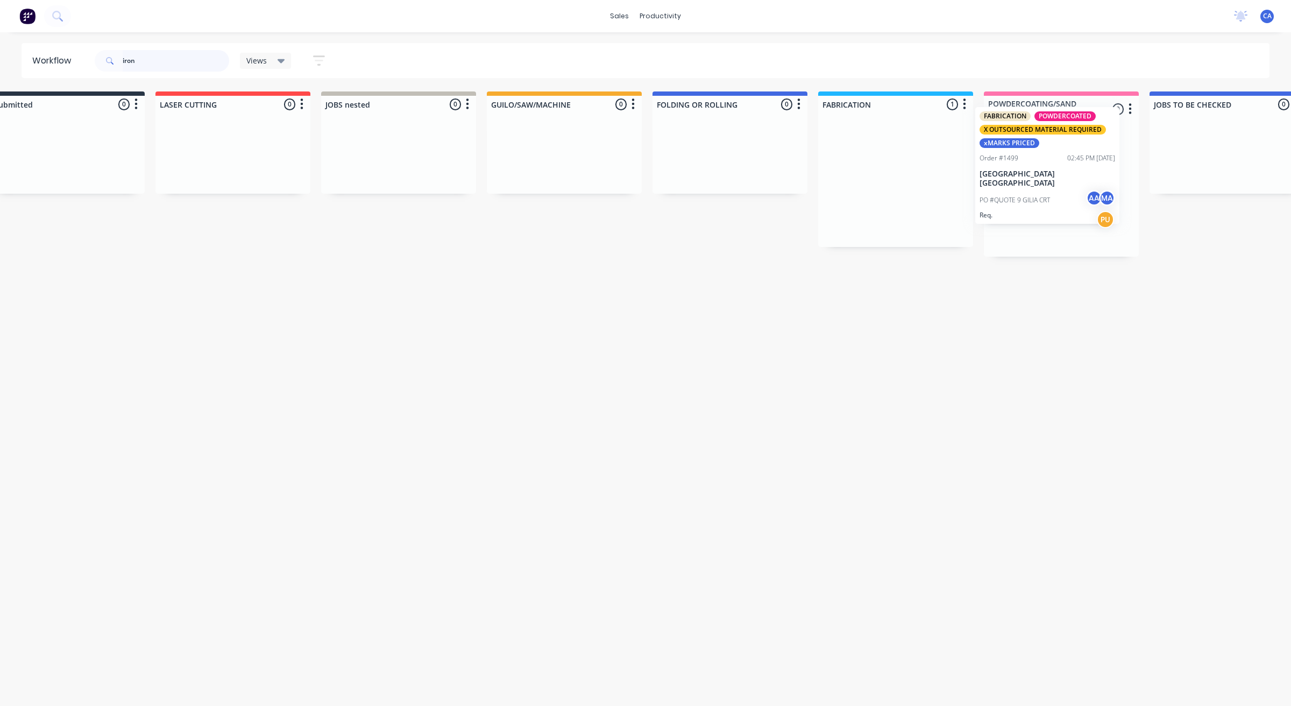
scroll to position [0, 38]
drag, startPoint x: 946, startPoint y: 193, endPoint x: 1065, endPoint y: 282, distance: 149.5
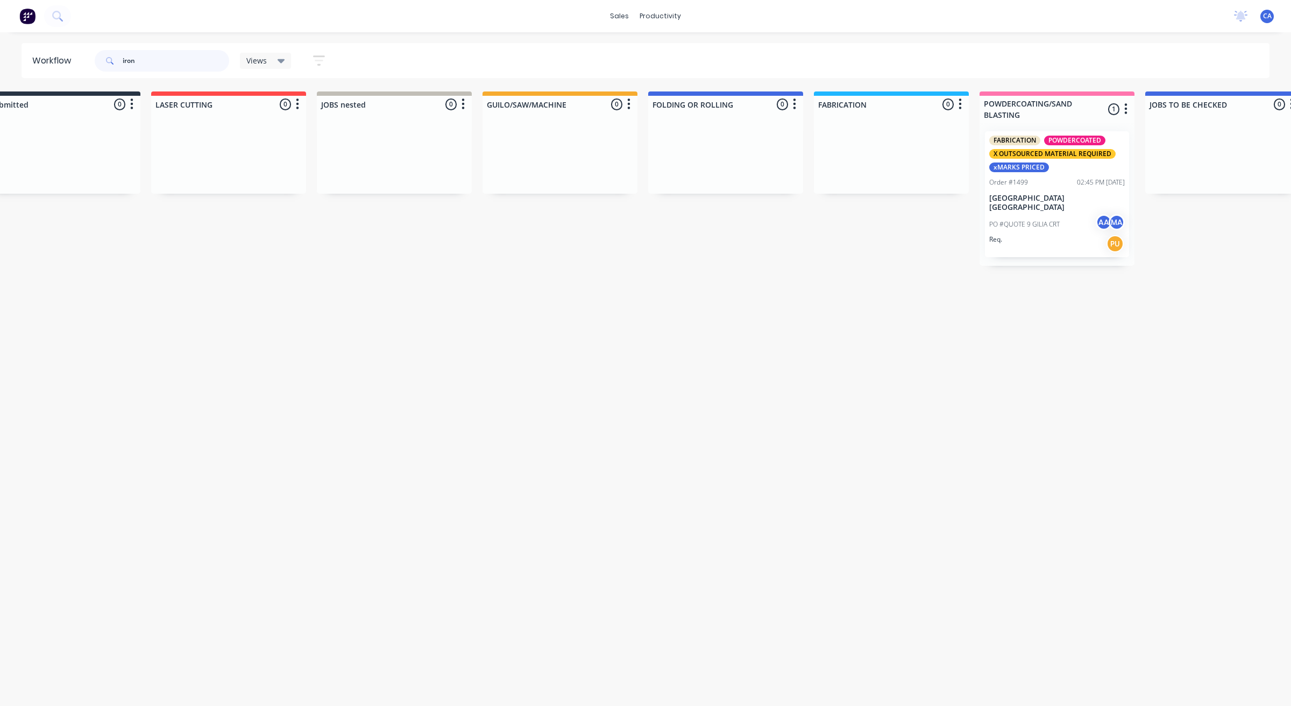
drag, startPoint x: 166, startPoint y: 62, endPoint x: 33, endPoint y: 73, distance: 133.3
click at [52, 73] on header "Workflow iron Views Save new view None (Default) edit Show/Hide statuses Show l…" at bounding box center [646, 60] width 1249 height 35
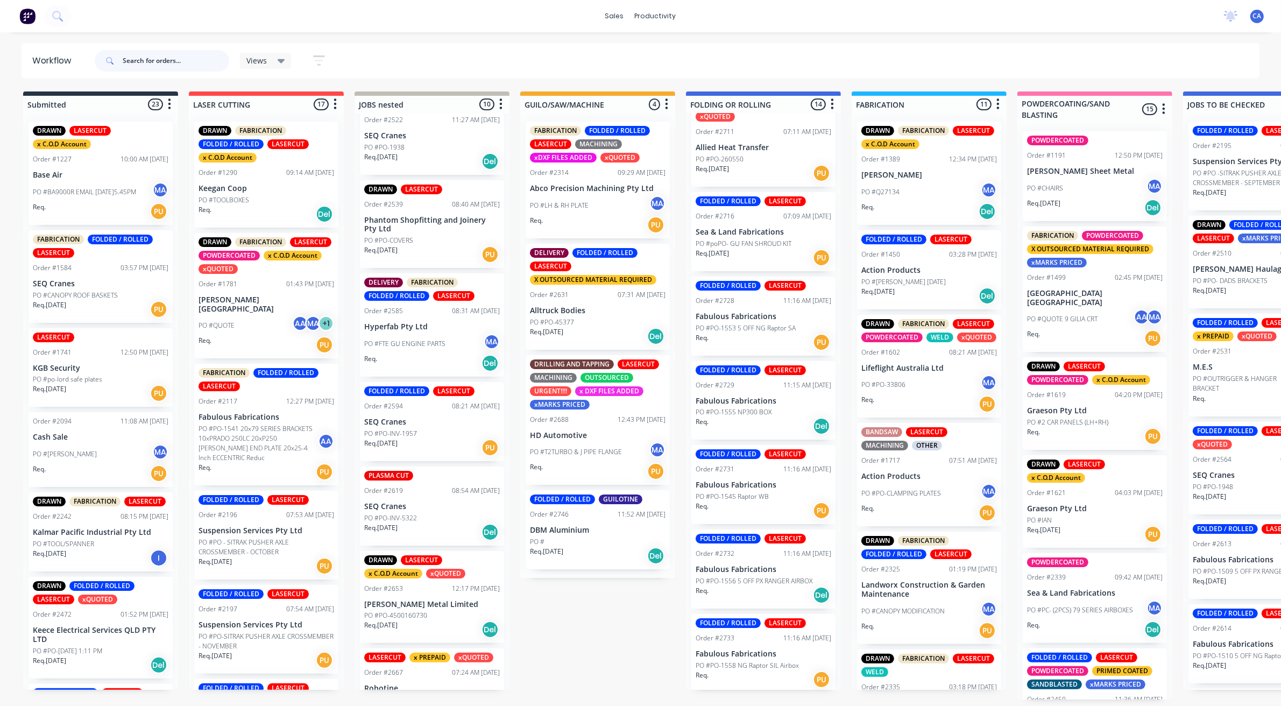
scroll to position [58, 0]
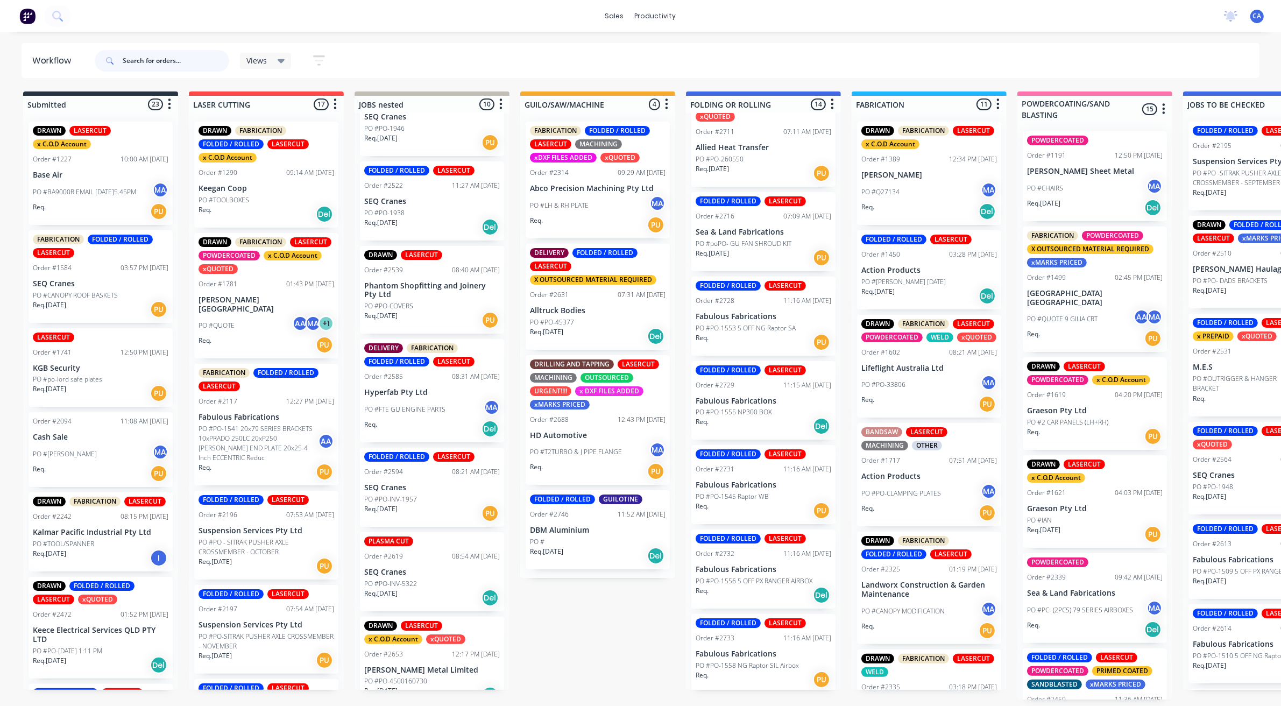
click at [149, 60] on input "text" at bounding box center [176, 61] width 107 height 22
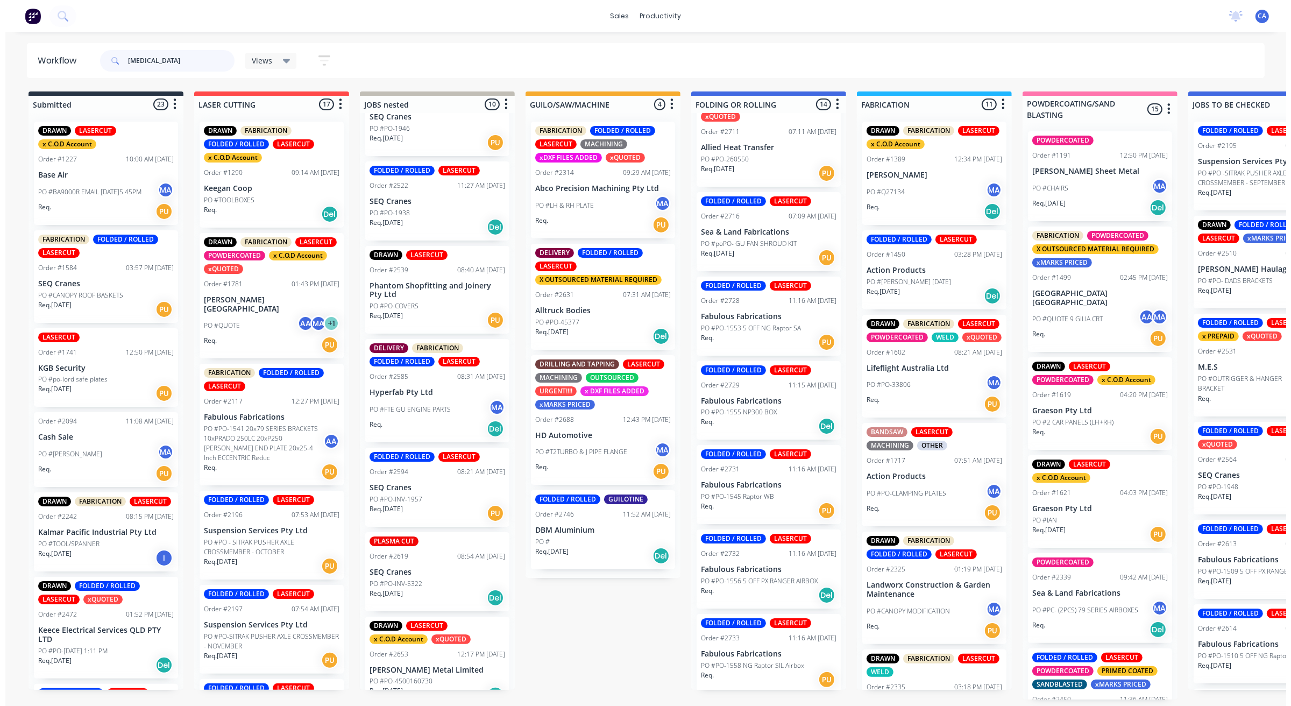
scroll to position [0, 0]
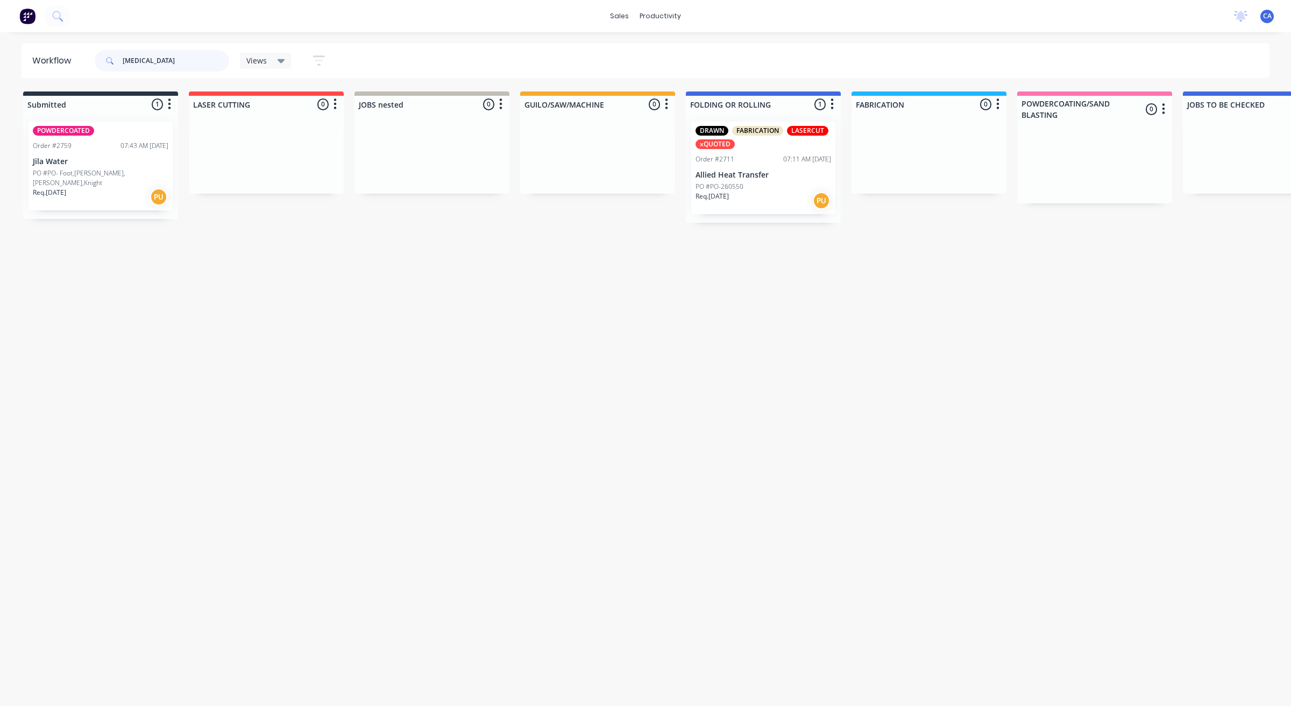
type input "alli"
click at [733, 182] on p "PO #PO-260550" at bounding box center [720, 187] width 48 height 10
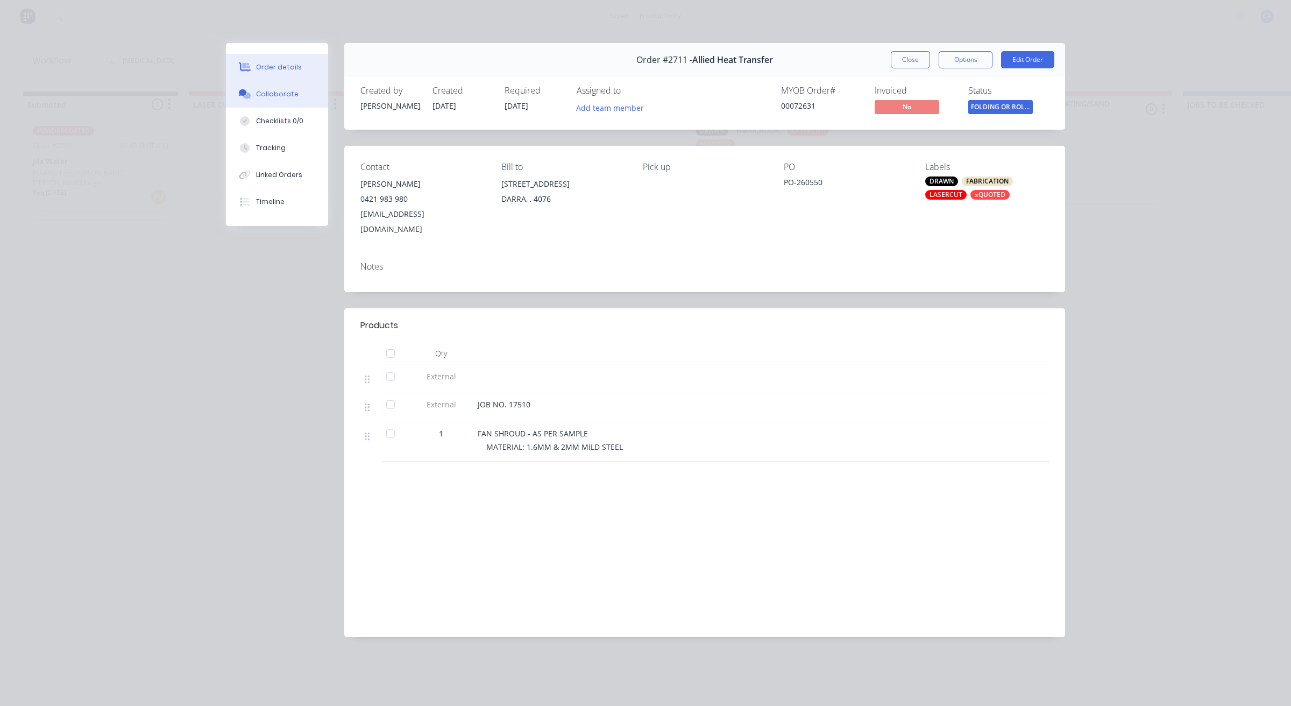
click at [281, 81] on button "Collaborate" at bounding box center [277, 94] width 102 height 27
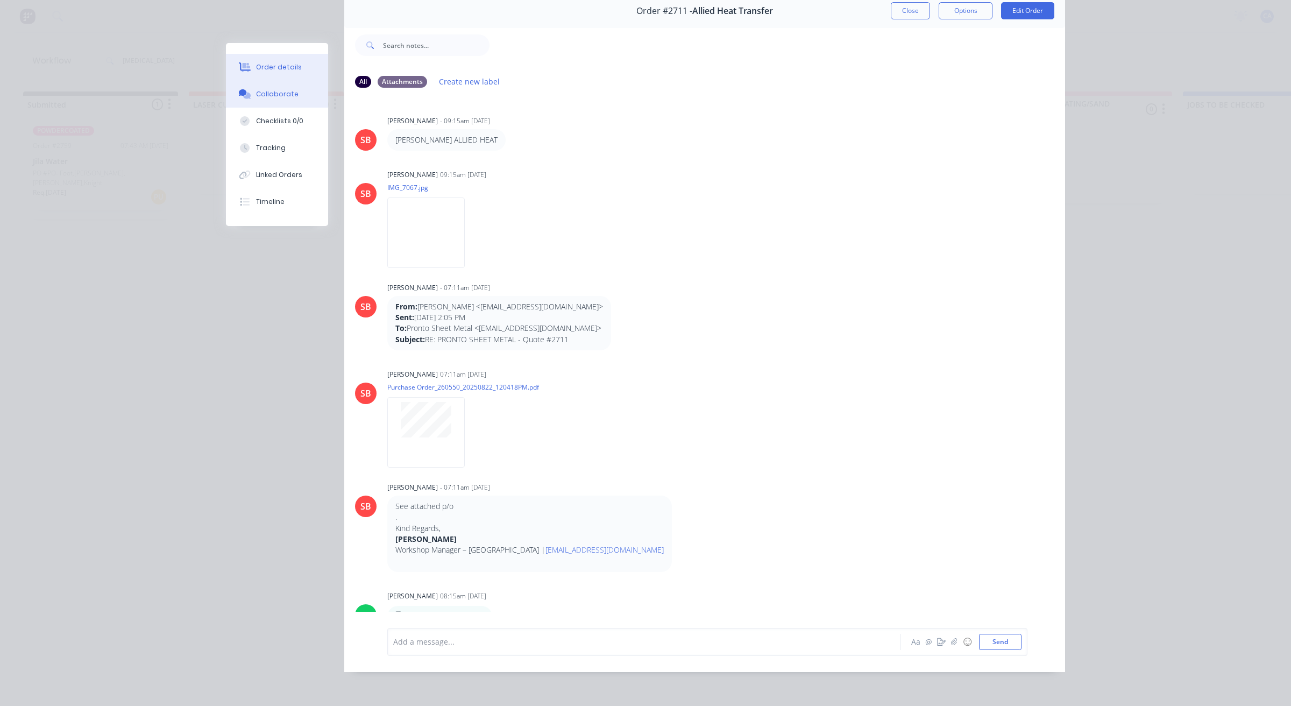
click at [282, 71] on div "Order details" at bounding box center [279, 67] width 46 height 10
